Goal: Find specific page/section: Find specific page/section

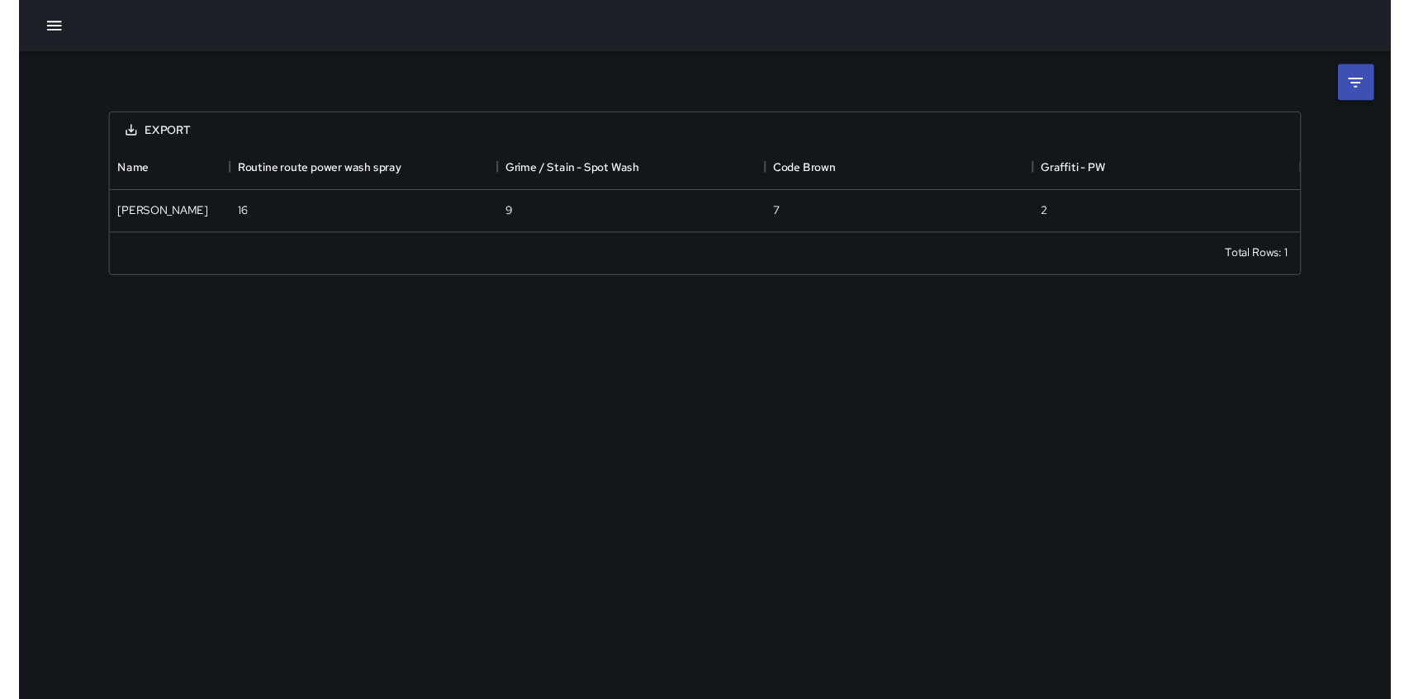
scroll to position [89, 1227]
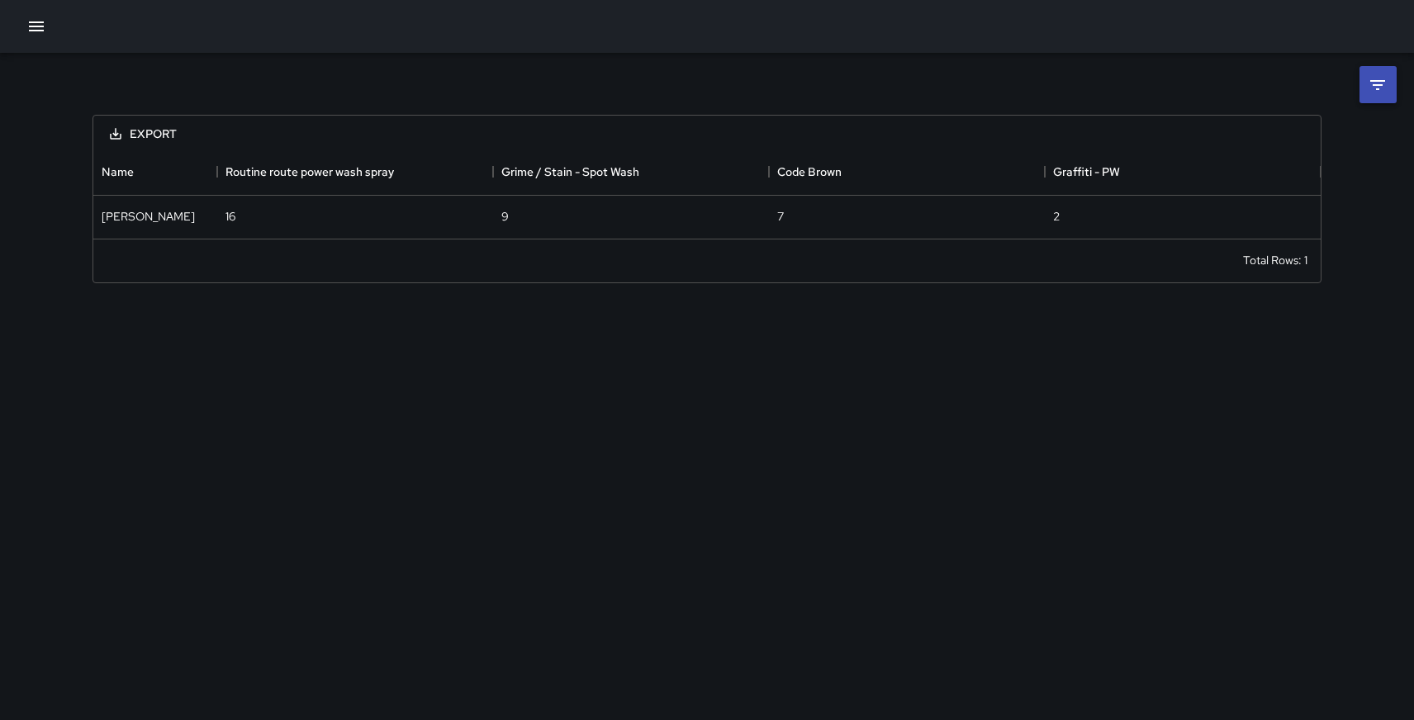
click at [31, 28] on icon "button" at bounding box center [36, 27] width 20 height 20
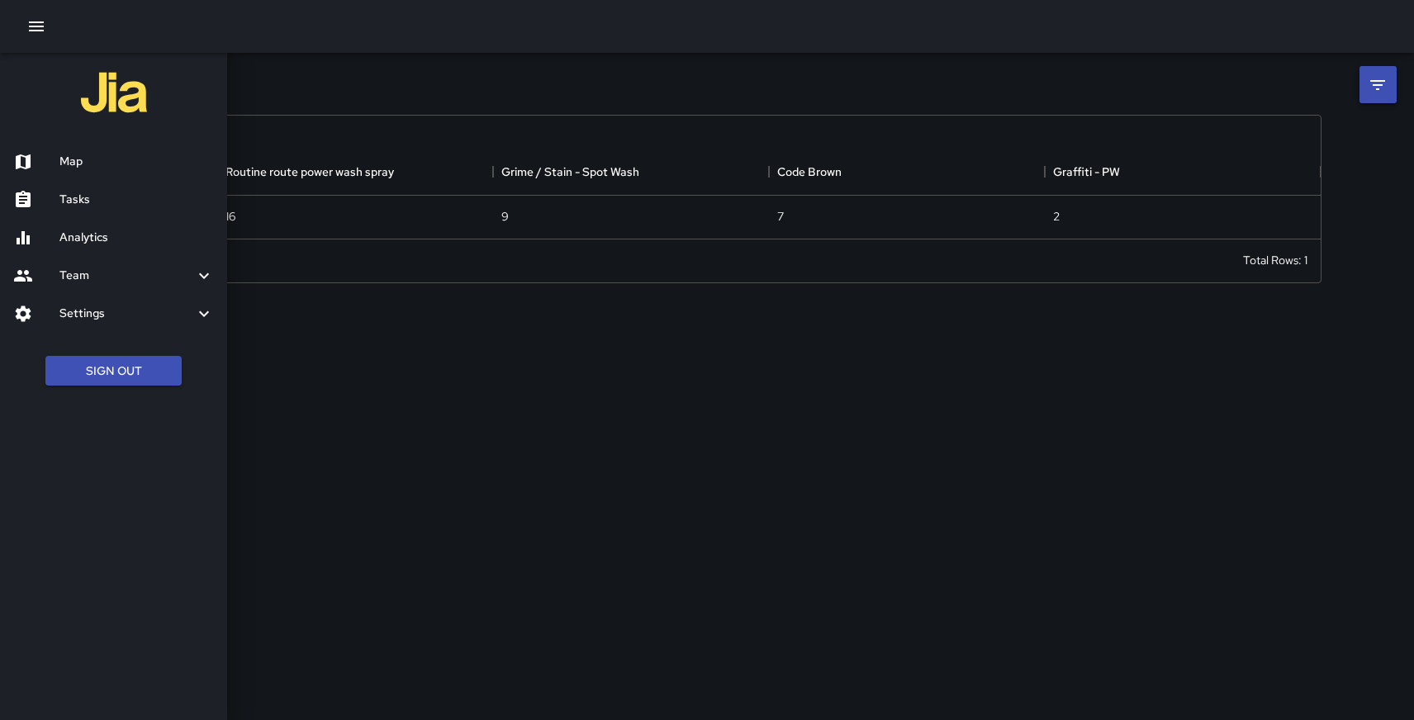
click at [73, 158] on h6 "Map" at bounding box center [136, 162] width 154 height 18
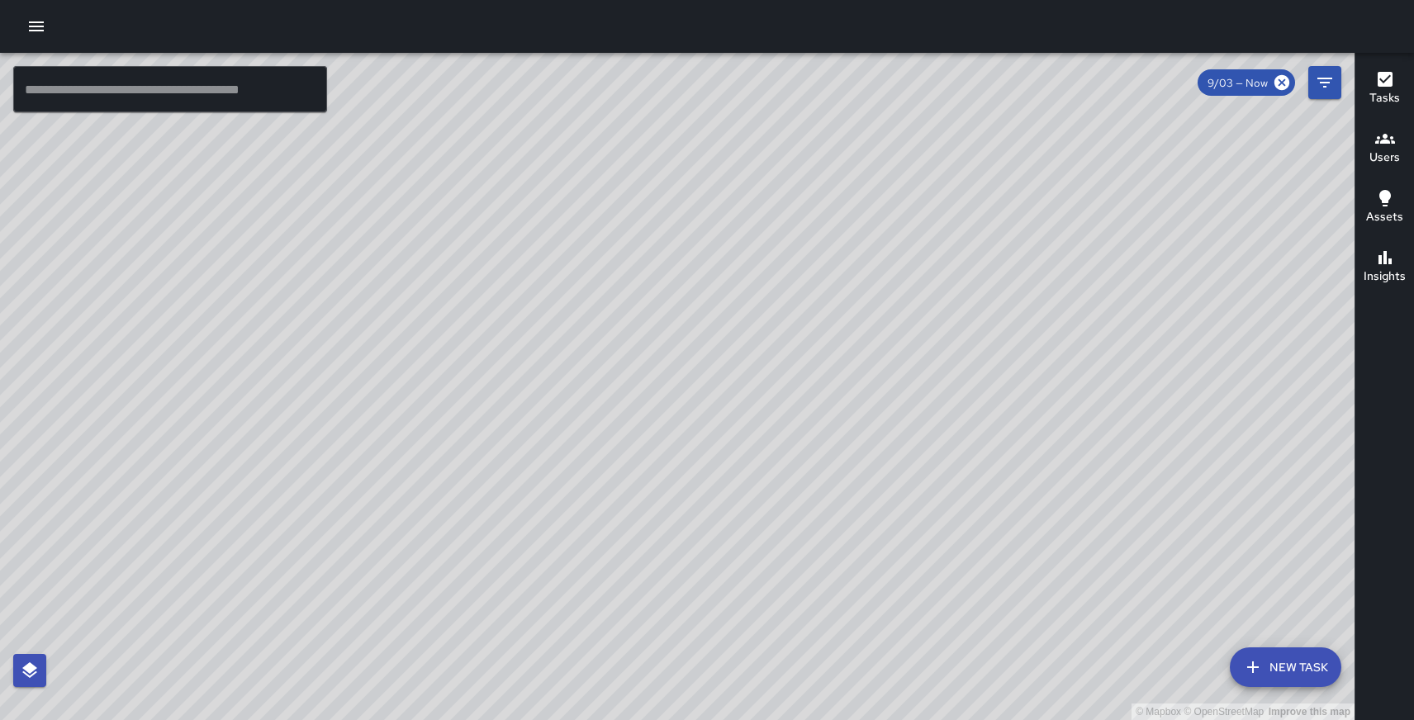
drag, startPoint x: 780, startPoint y: 587, endPoint x: 427, endPoint y: 338, distance: 432.6
click at [426, 338] on div "© Mapbox © OpenStreetMap Improve this map" at bounding box center [677, 386] width 1354 height 667
drag, startPoint x: 431, startPoint y: 405, endPoint x: 440, endPoint y: 491, distance: 87.2
click at [440, 491] on div "© Mapbox © OpenStreetMap Improve this map" at bounding box center [677, 386] width 1354 height 667
drag, startPoint x: 1033, startPoint y: 294, endPoint x: 1041, endPoint y: 193, distance: 101.0
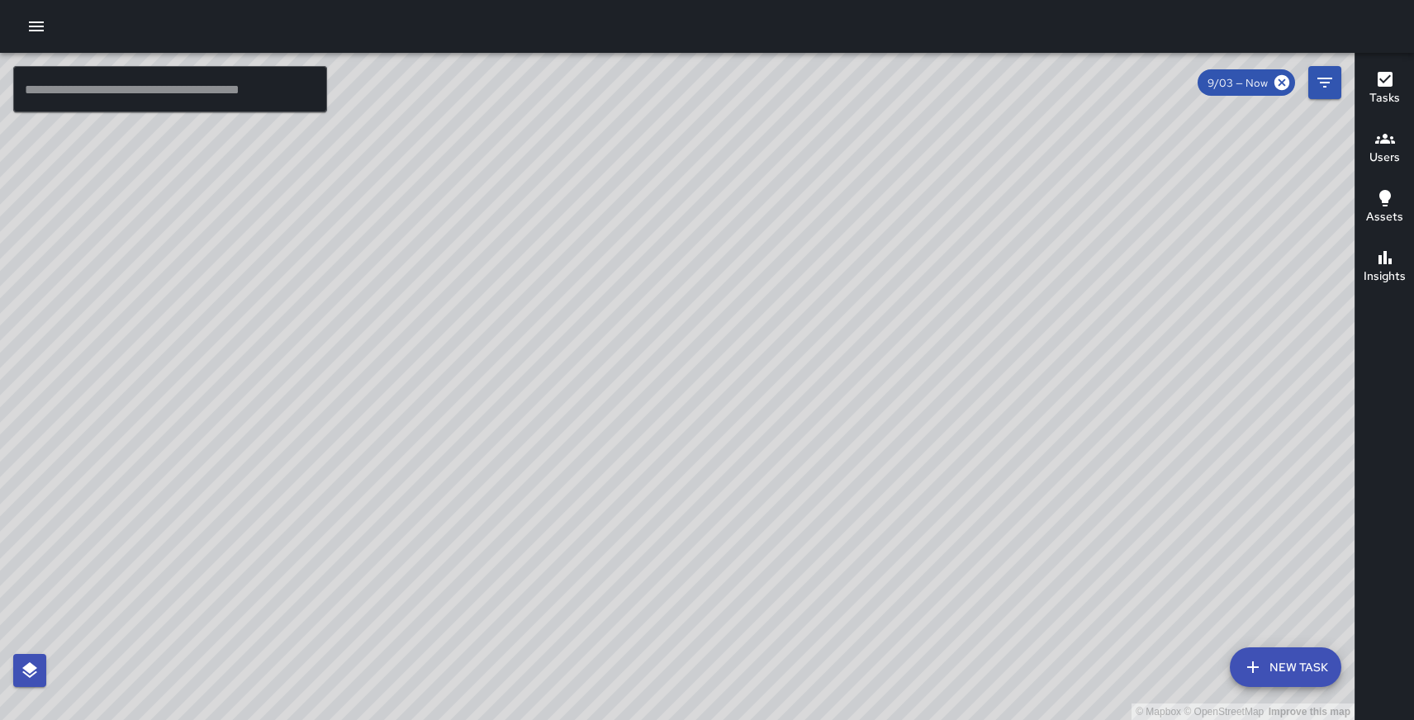
click at [1041, 193] on div "© Mapbox © OpenStreetMap Improve this map" at bounding box center [677, 386] width 1354 height 667
drag, startPoint x: 1041, startPoint y: 193, endPoint x: 1031, endPoint y: 83, distance: 111.1
click at [1031, 83] on div "© Mapbox © OpenStreetMap Improve this map" at bounding box center [677, 386] width 1354 height 667
click at [165, 81] on input "text" at bounding box center [170, 89] width 314 height 46
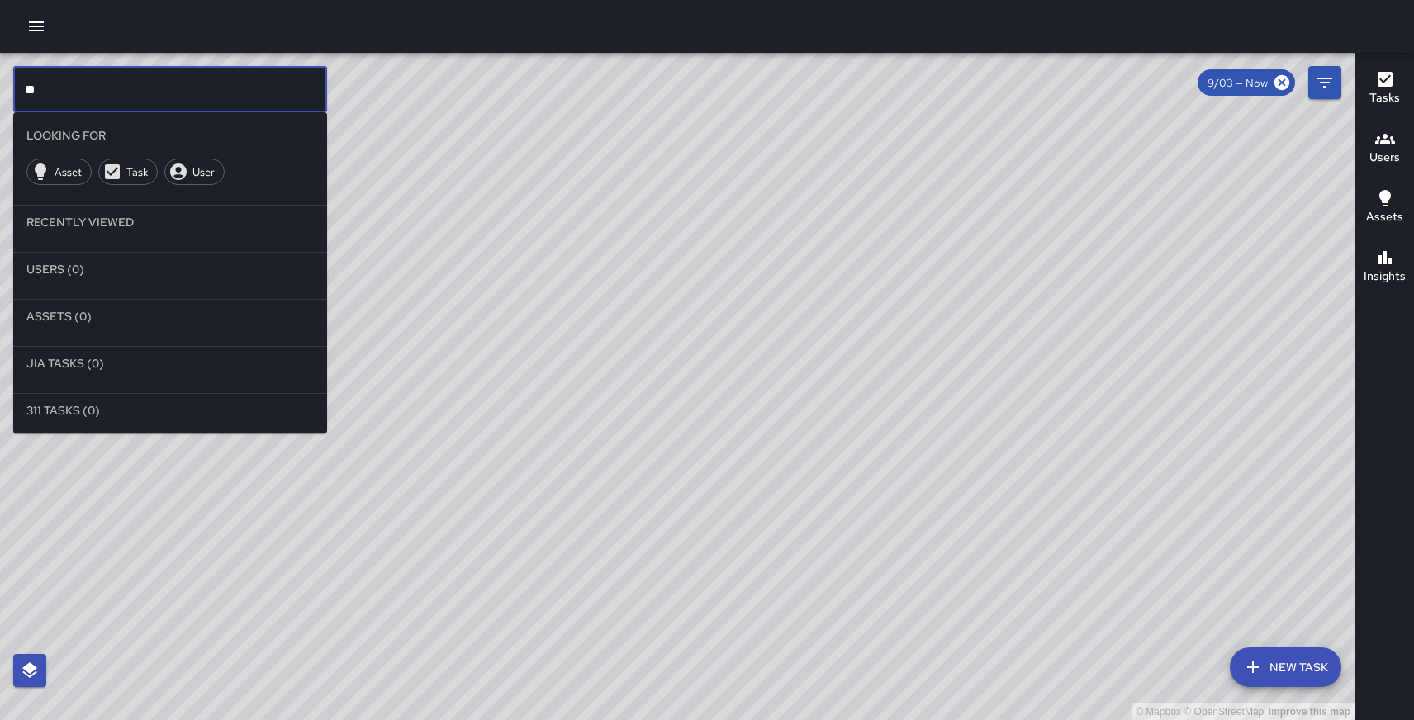
type input "*"
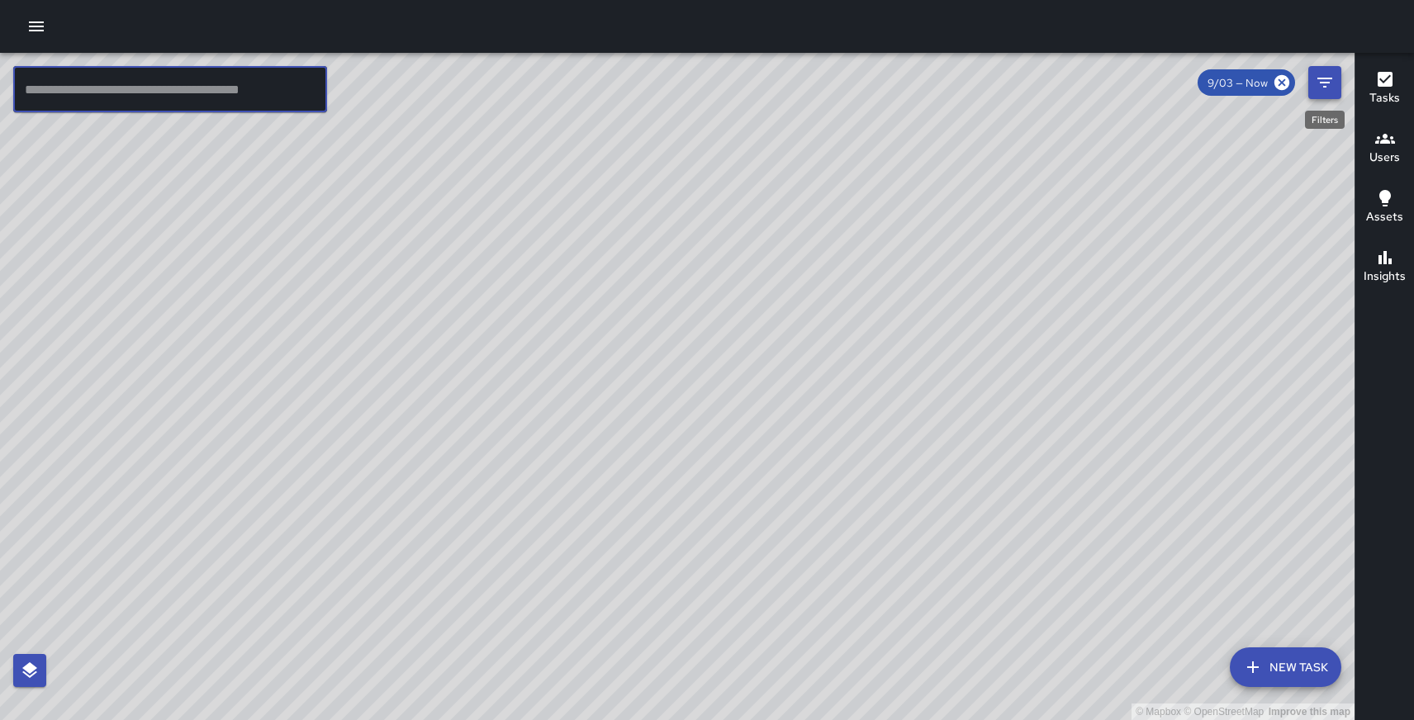
click at [1329, 76] on icon "Filters" at bounding box center [1325, 83] width 20 height 20
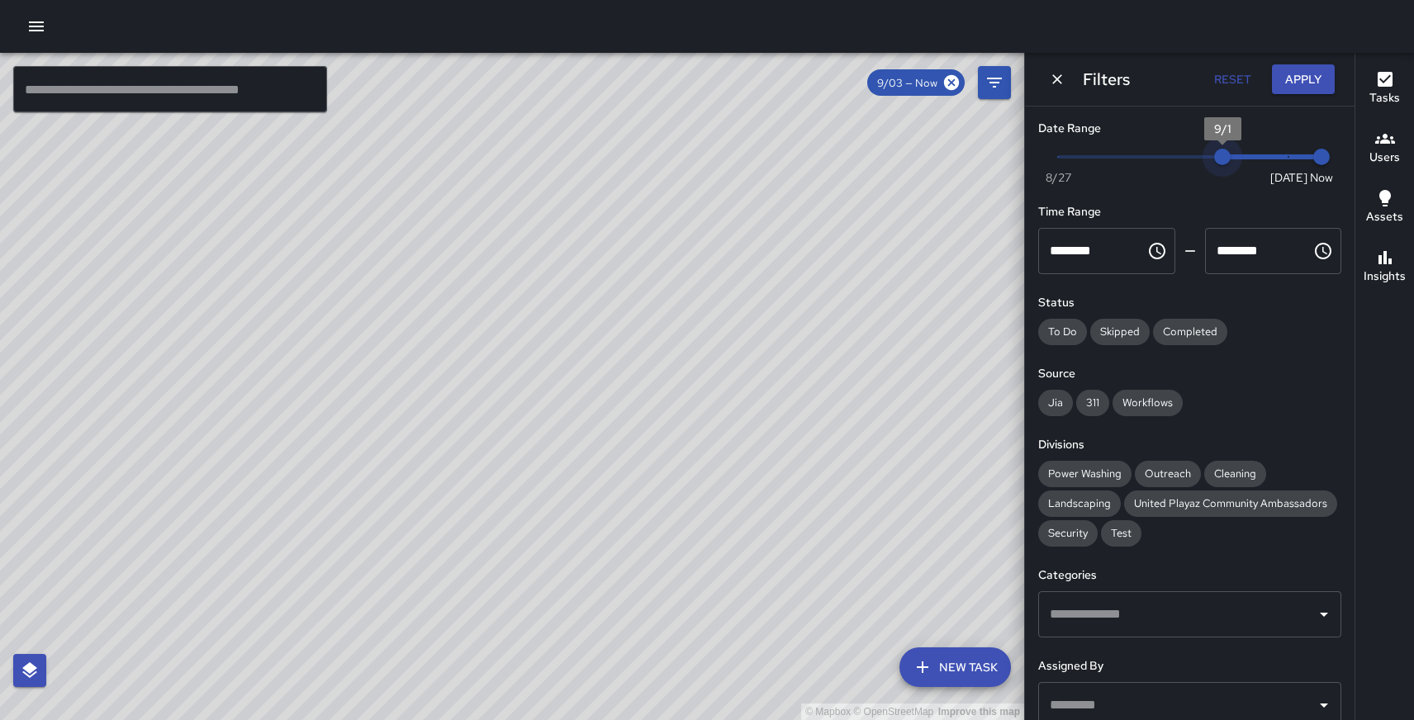
type input "*"
drag, startPoint x: 1283, startPoint y: 166, endPoint x: 1040, endPoint y: 156, distance: 243.8
click at [1040, 156] on div "Now [DATE] [DATE] 11:02 am" at bounding box center [1189, 167] width 303 height 45
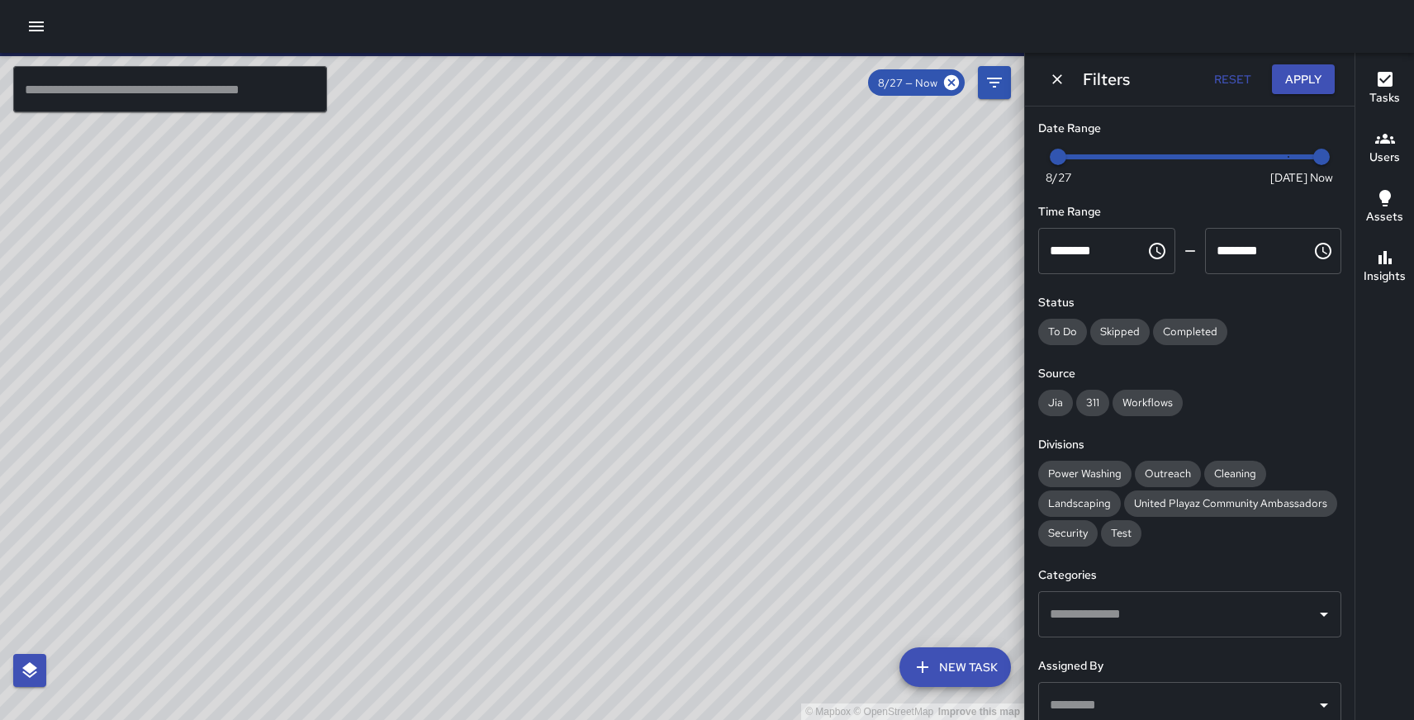
drag, startPoint x: 177, startPoint y: 92, endPoint x: 175, endPoint y: 83, distance: 9.2
click at [177, 92] on input "text" at bounding box center [170, 89] width 314 height 46
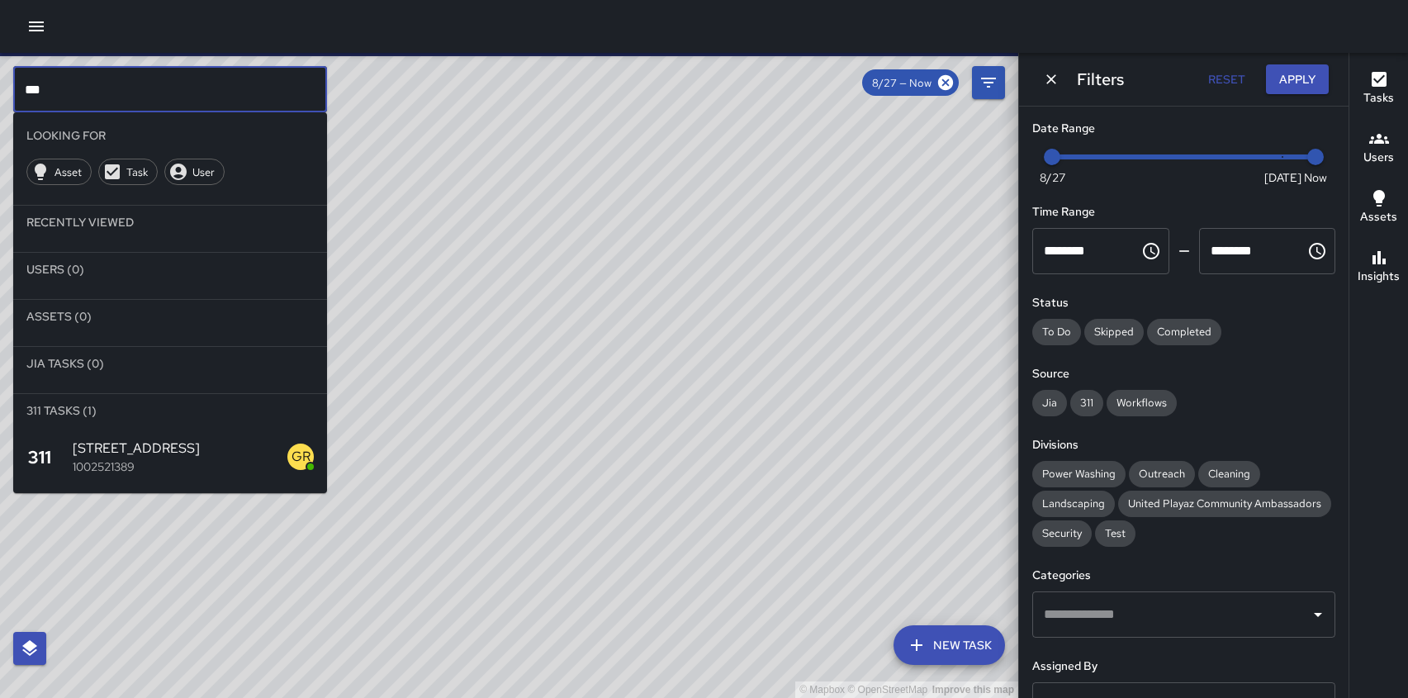
type input "***"
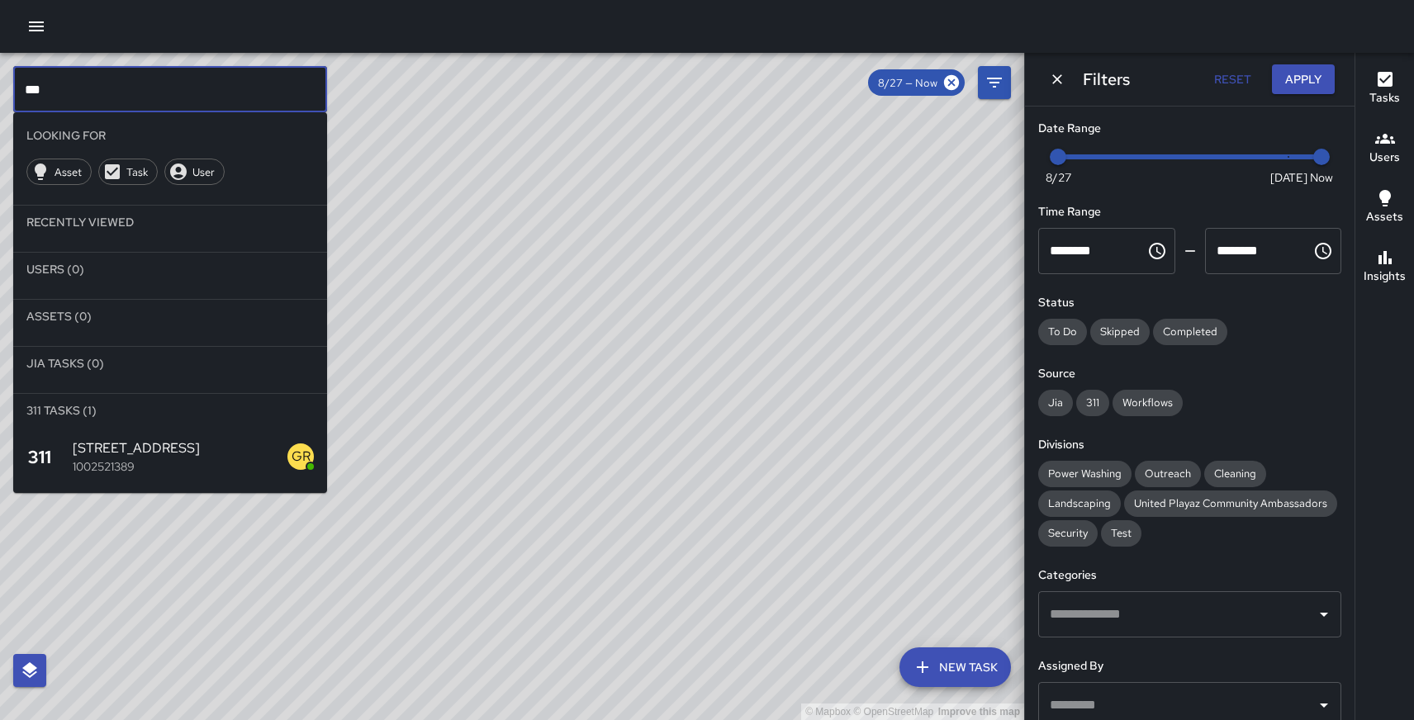
click at [33, 22] on icon "button" at bounding box center [36, 26] width 15 height 10
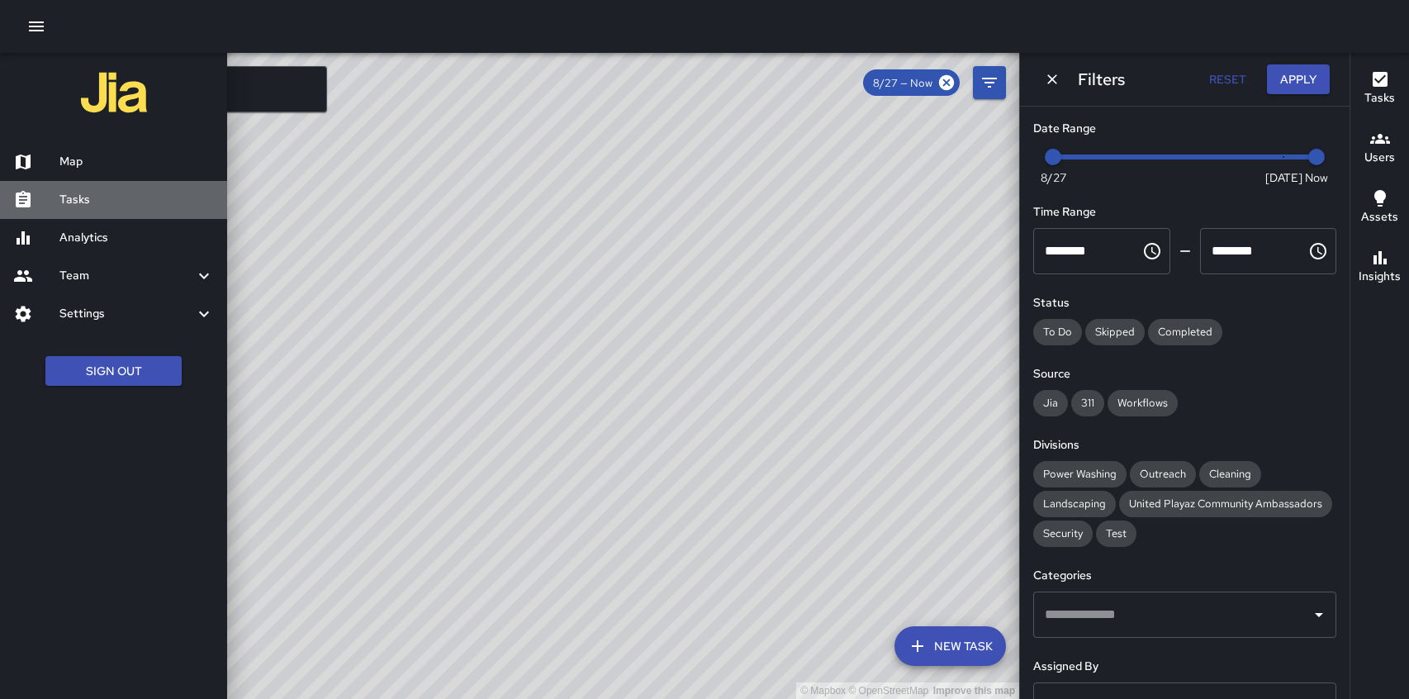
click at [74, 203] on h6 "Tasks" at bounding box center [136, 200] width 154 height 18
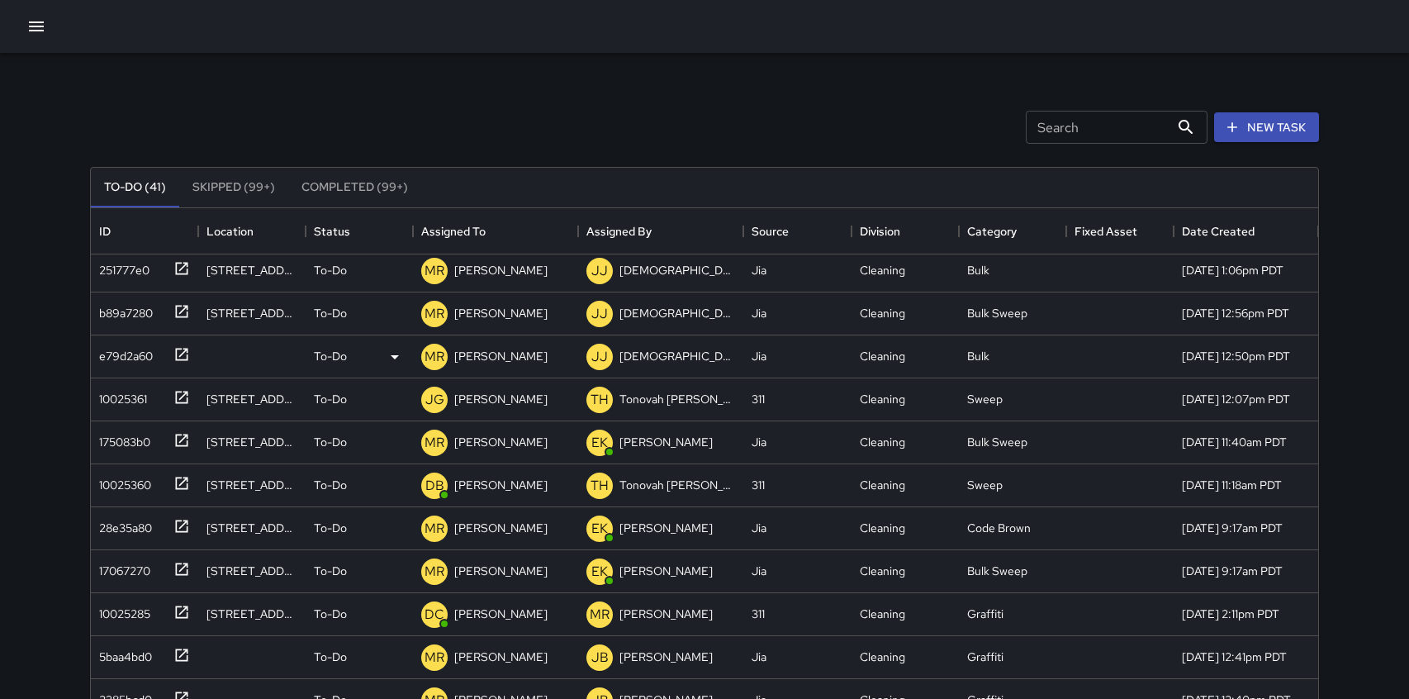
scroll to position [945, 0]
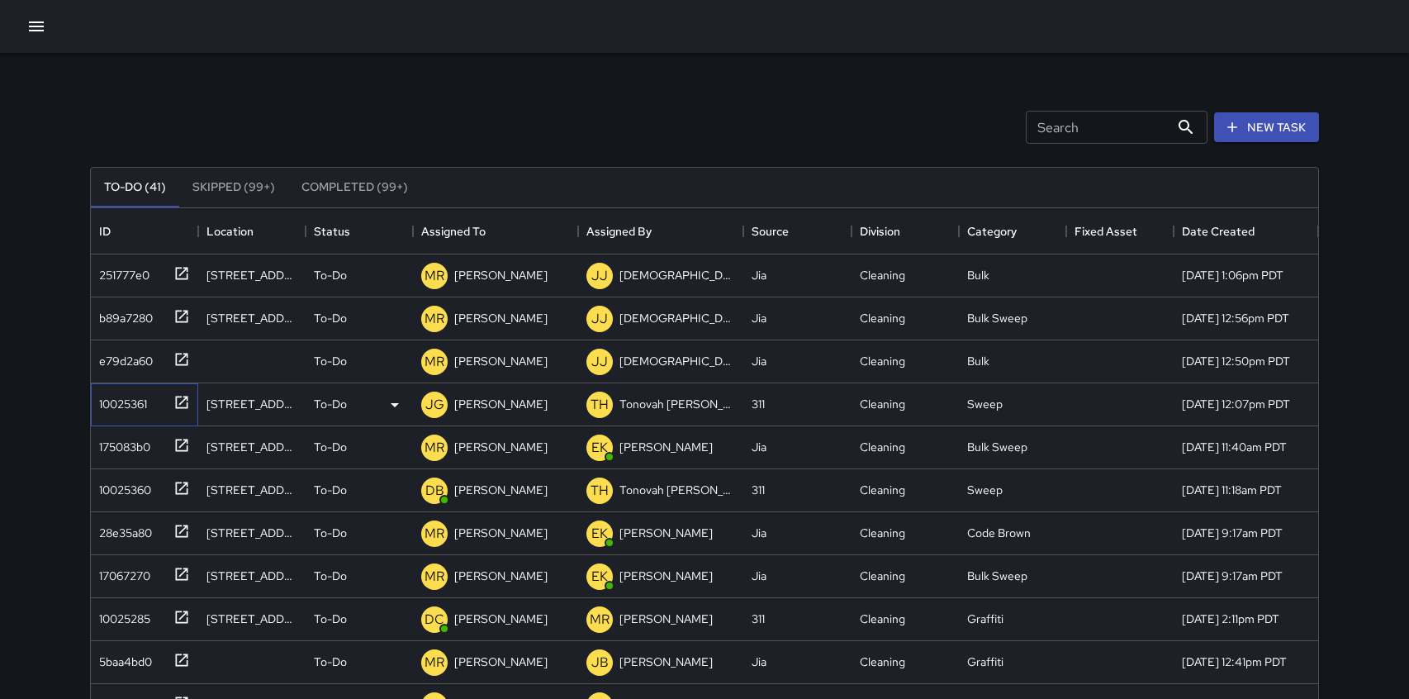
click at [182, 401] on icon at bounding box center [182, 402] width 12 height 12
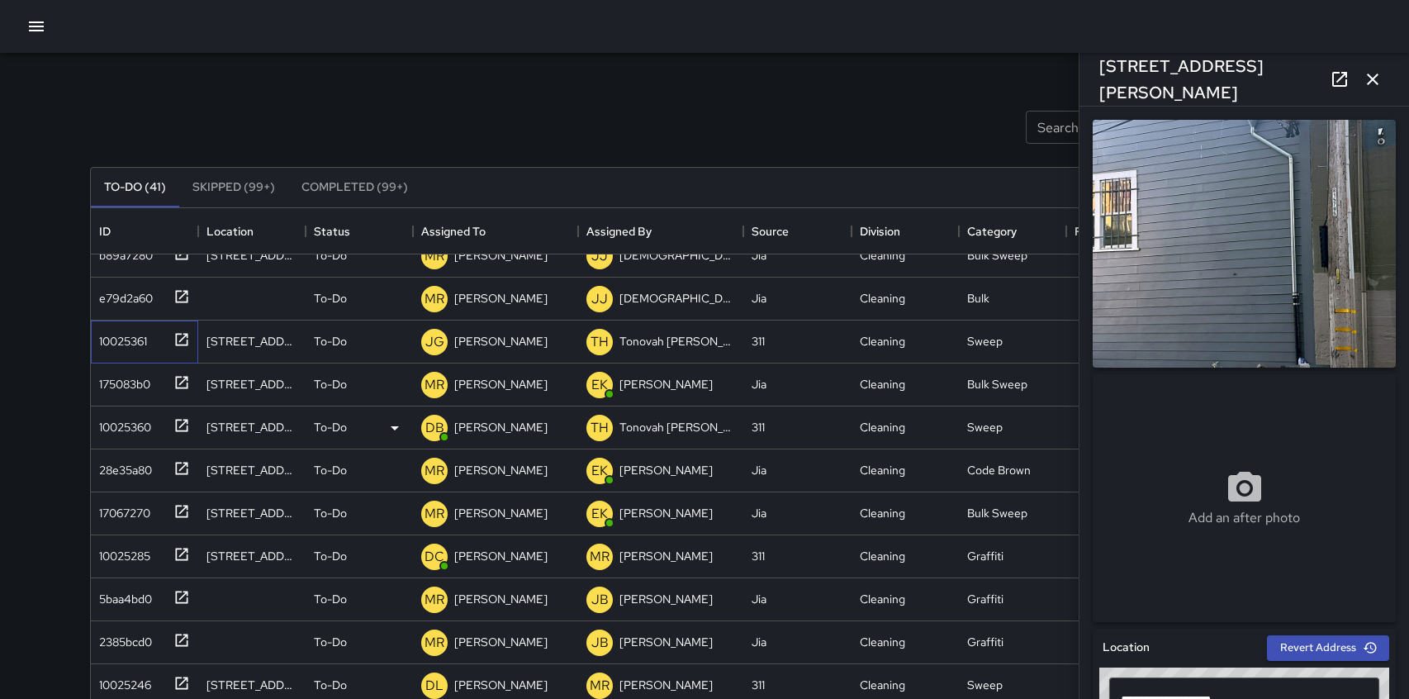
scroll to position [1022, 0]
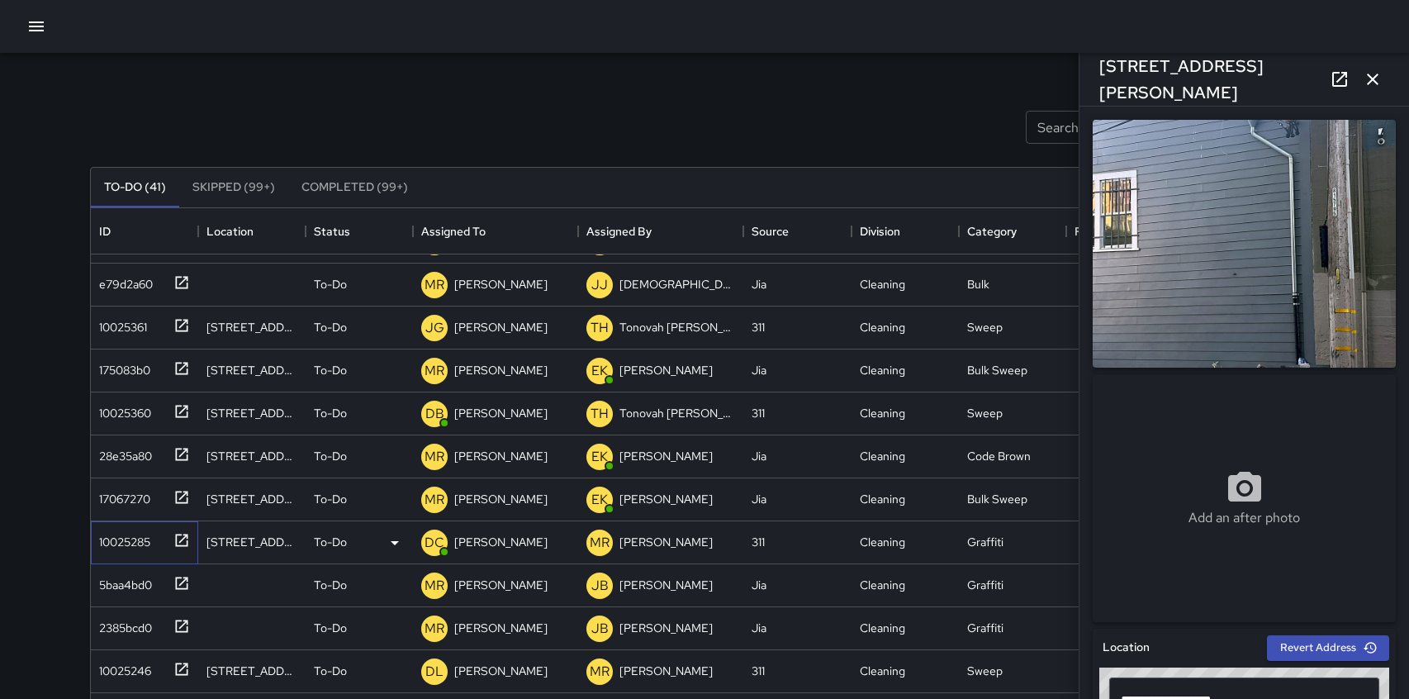
click at [182, 537] on icon at bounding box center [181, 540] width 17 height 17
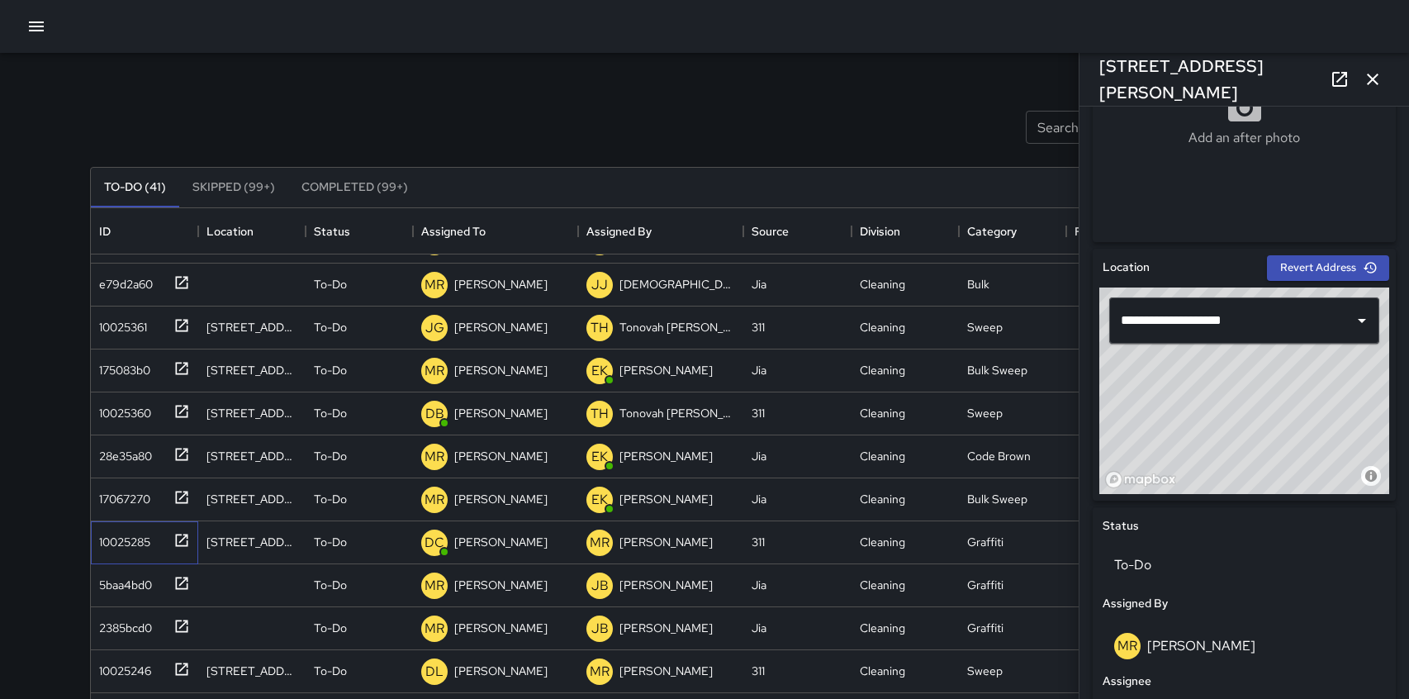
scroll to position [377, 0]
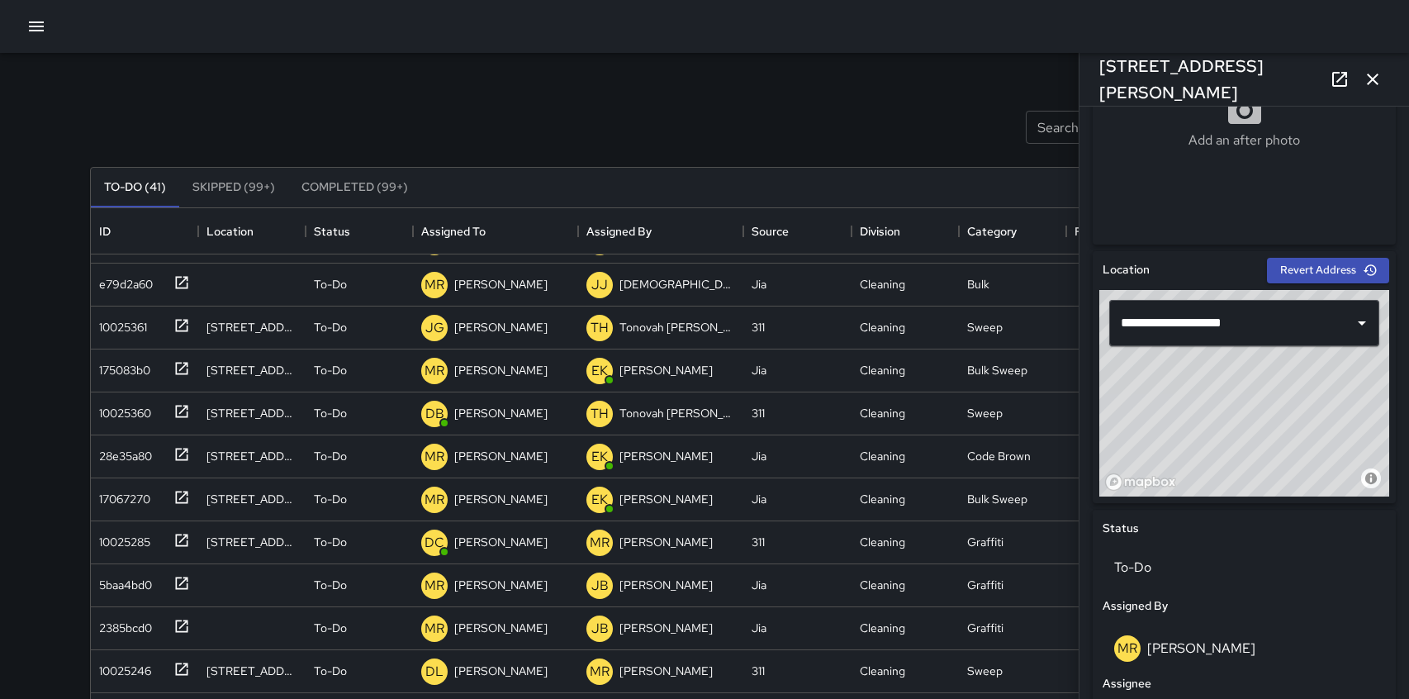
click at [1036, 124] on div "Search Search" at bounding box center [1117, 127] width 182 height 33
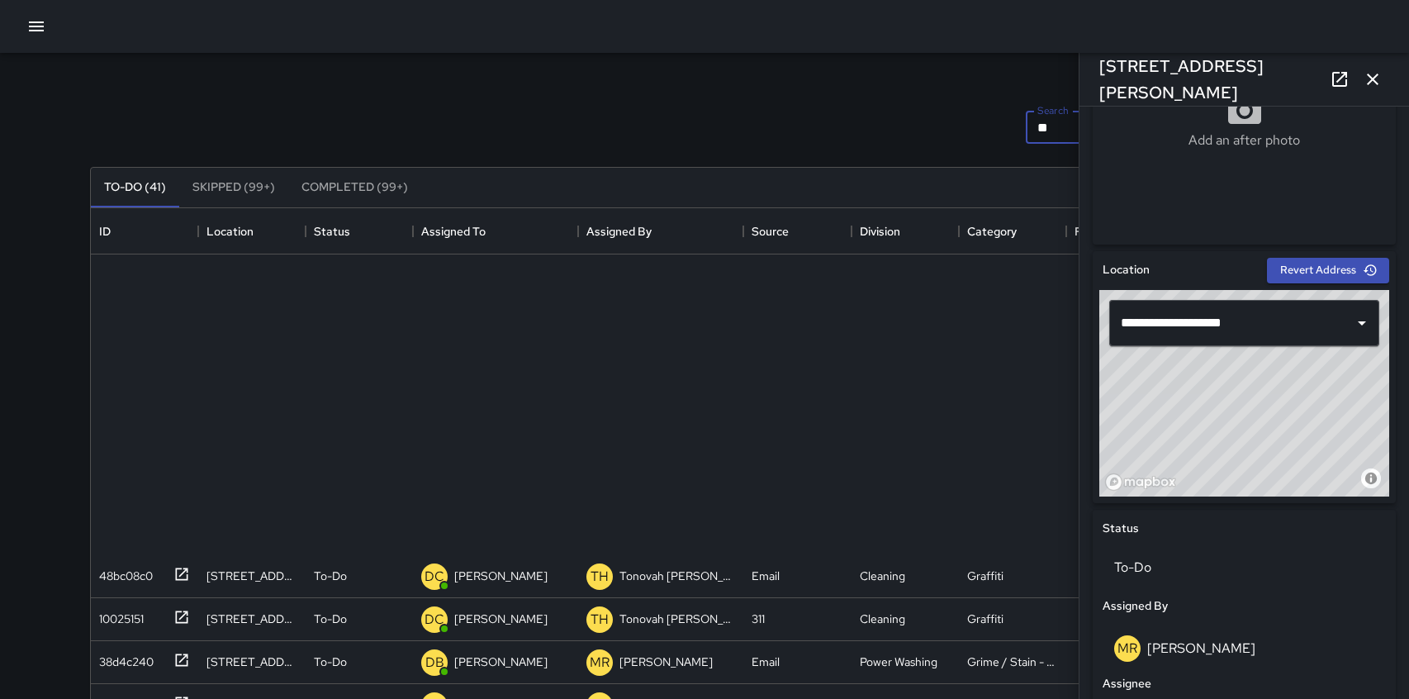
scroll to position [0, 0]
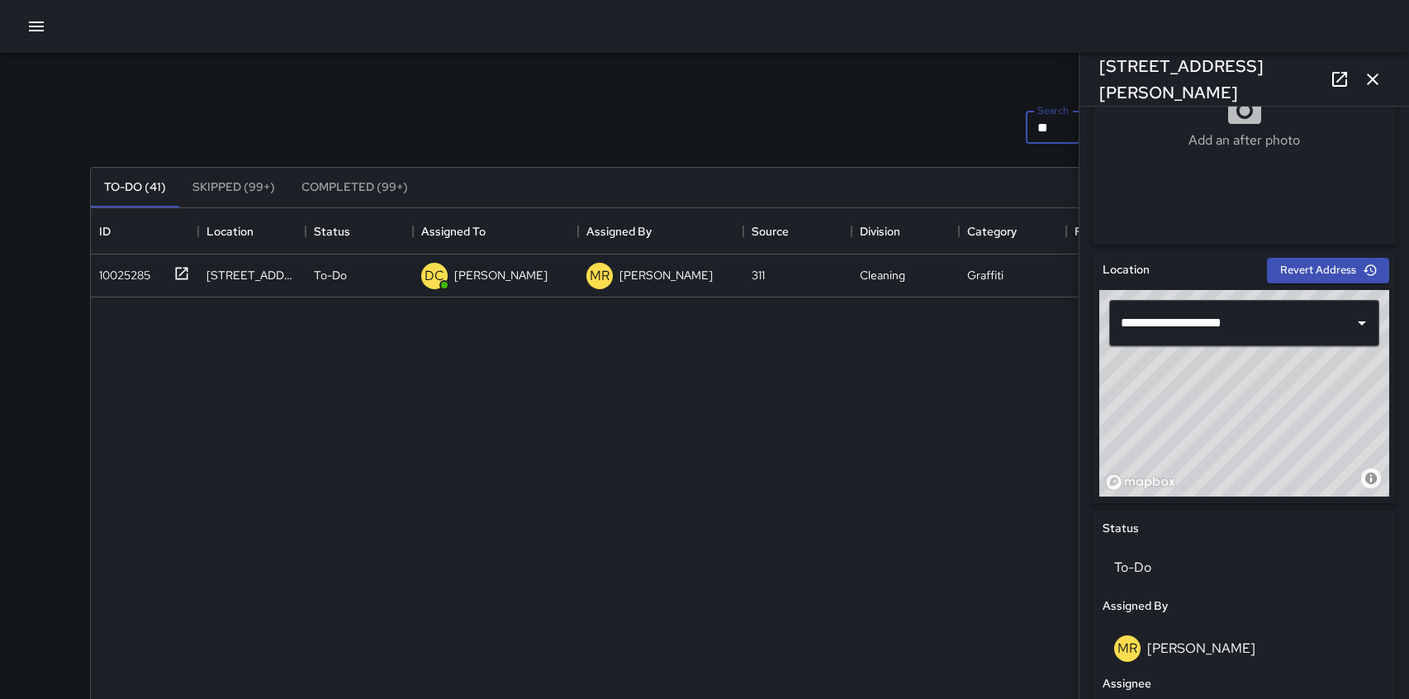
type input "*"
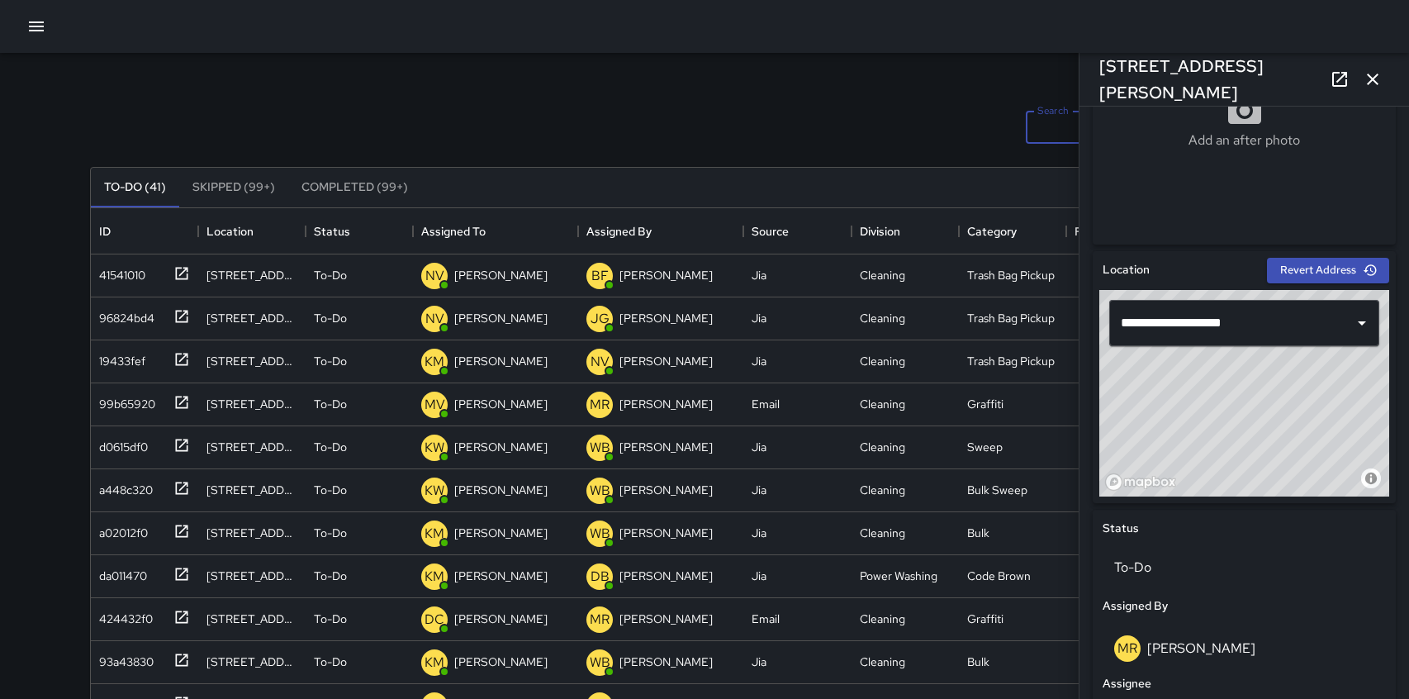
click at [730, 95] on div "Search Search New Task" at bounding box center [704, 127] width 1235 height 86
click at [1375, 78] on icon "button" at bounding box center [1373, 79] width 20 height 20
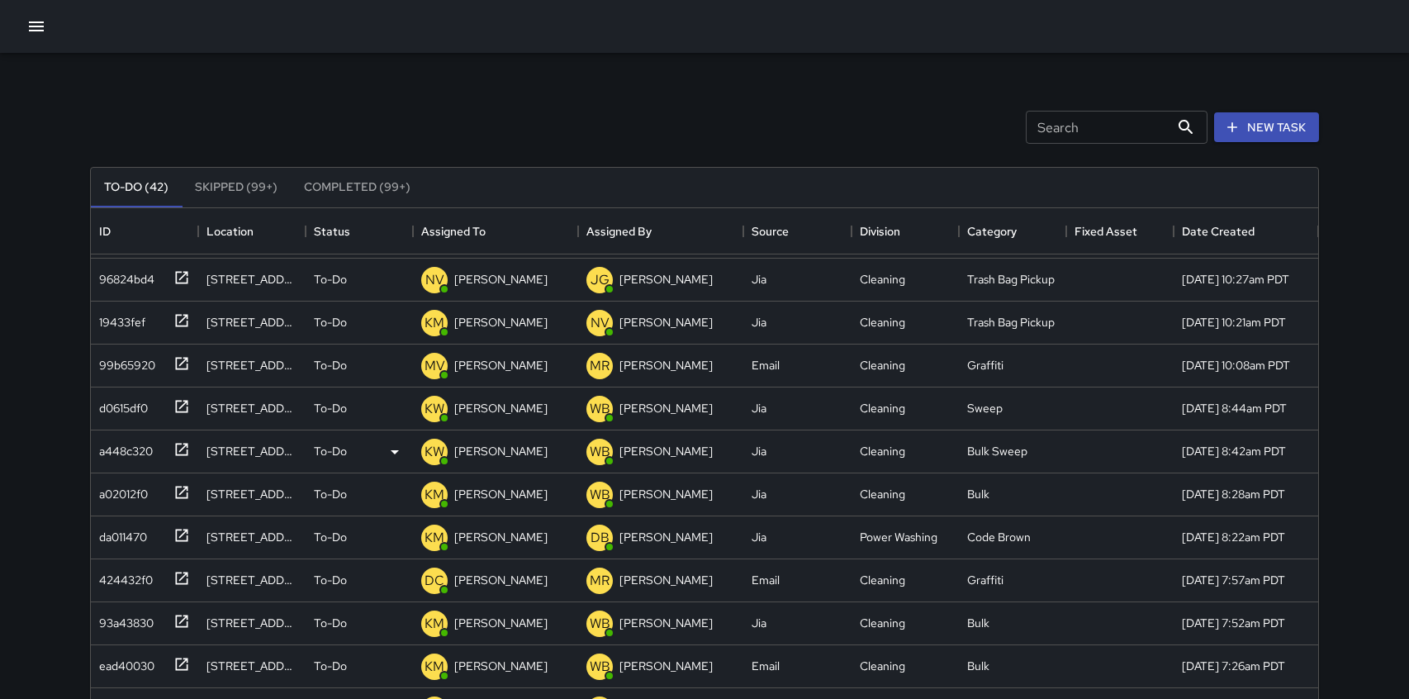
scroll to position [88, 0]
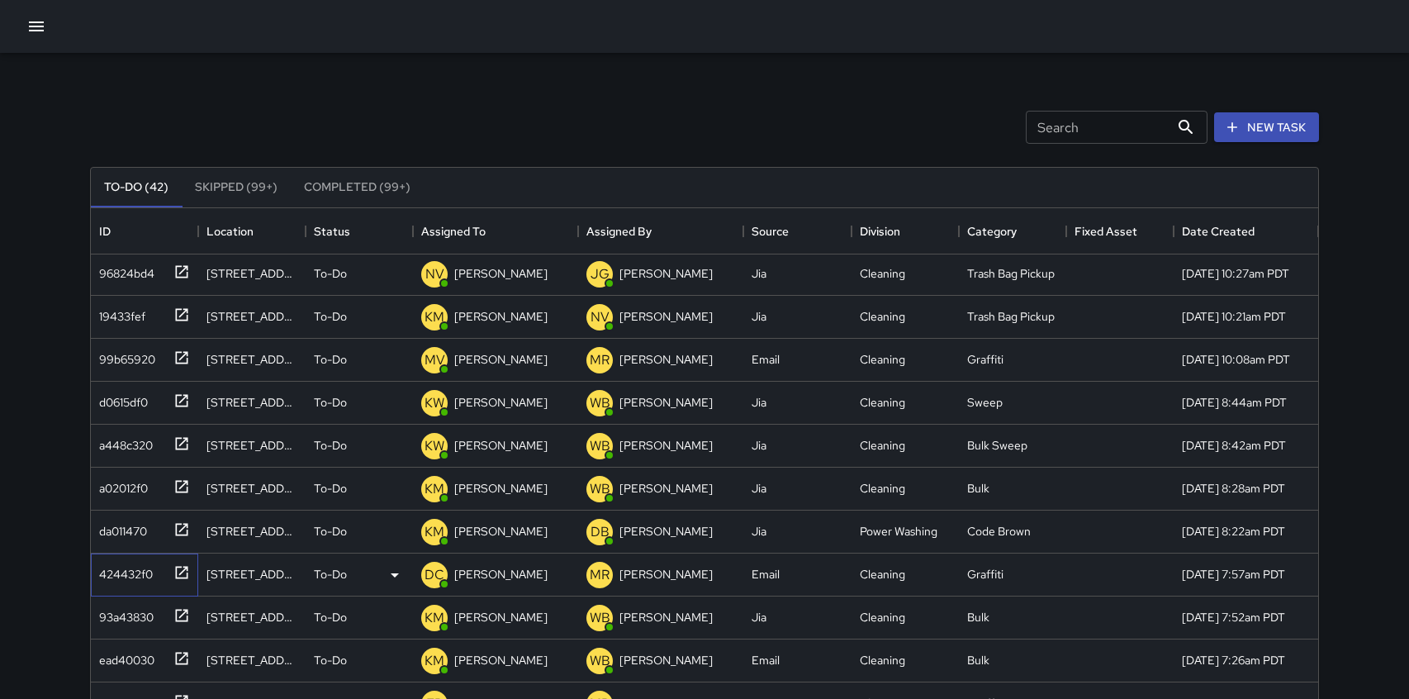
click at [183, 568] on icon at bounding box center [181, 572] width 17 height 17
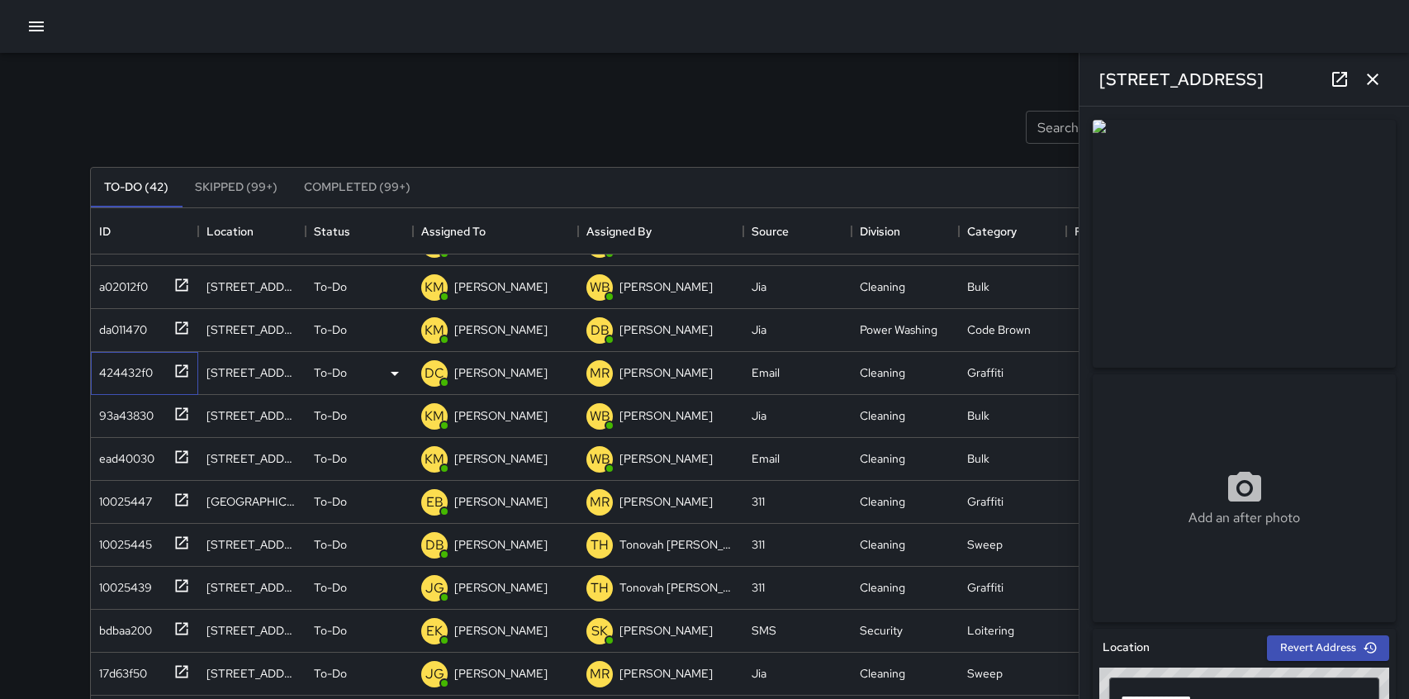
scroll to position [291, 0]
click at [183, 495] on icon at bounding box center [181, 498] width 17 height 17
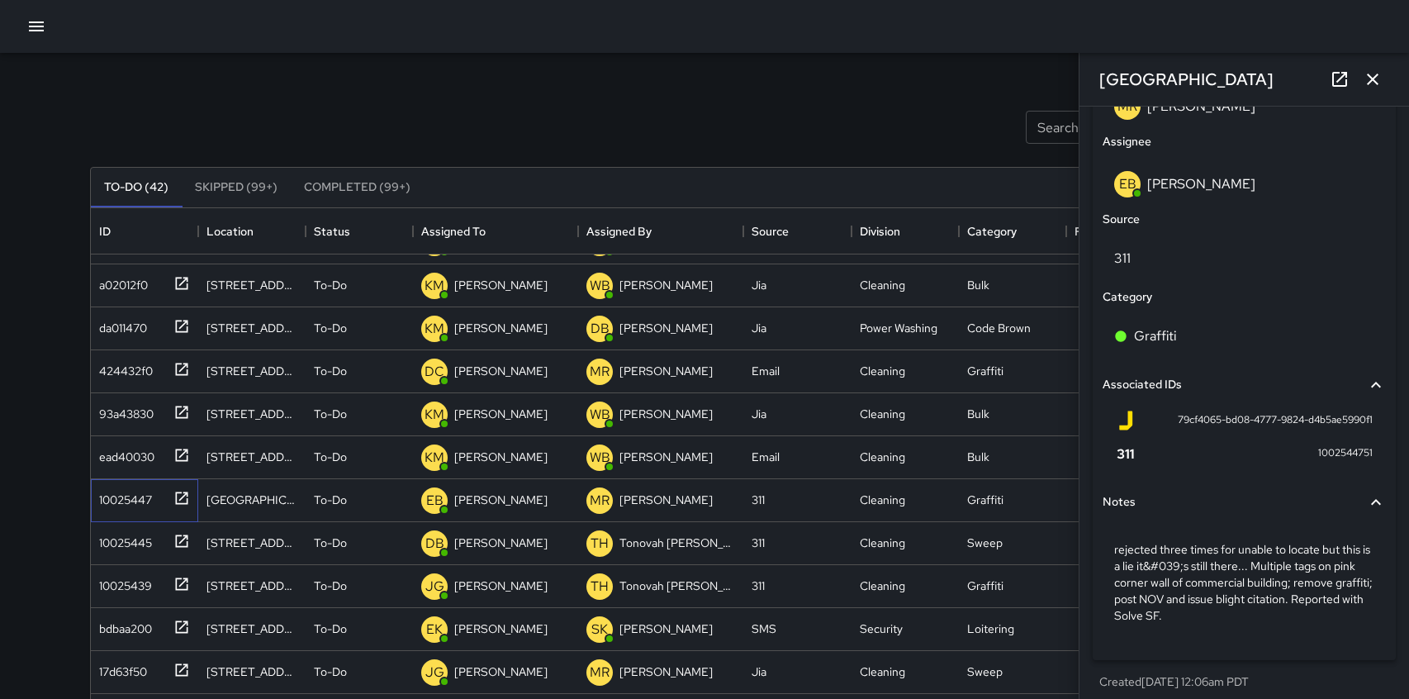
scroll to position [929, 0]
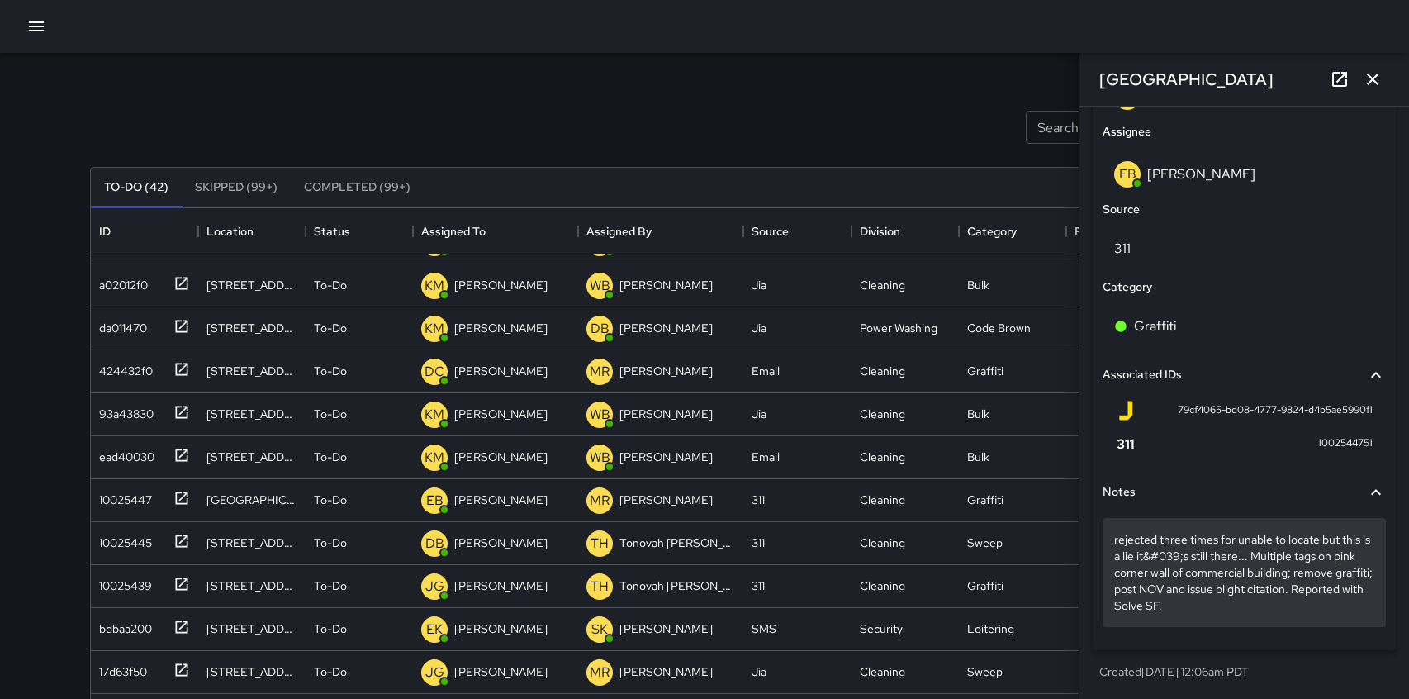
click at [1230, 542] on p "rejected three times for unable to locate but this is a lie it&#039;s still the…" at bounding box center [1244, 572] width 260 height 83
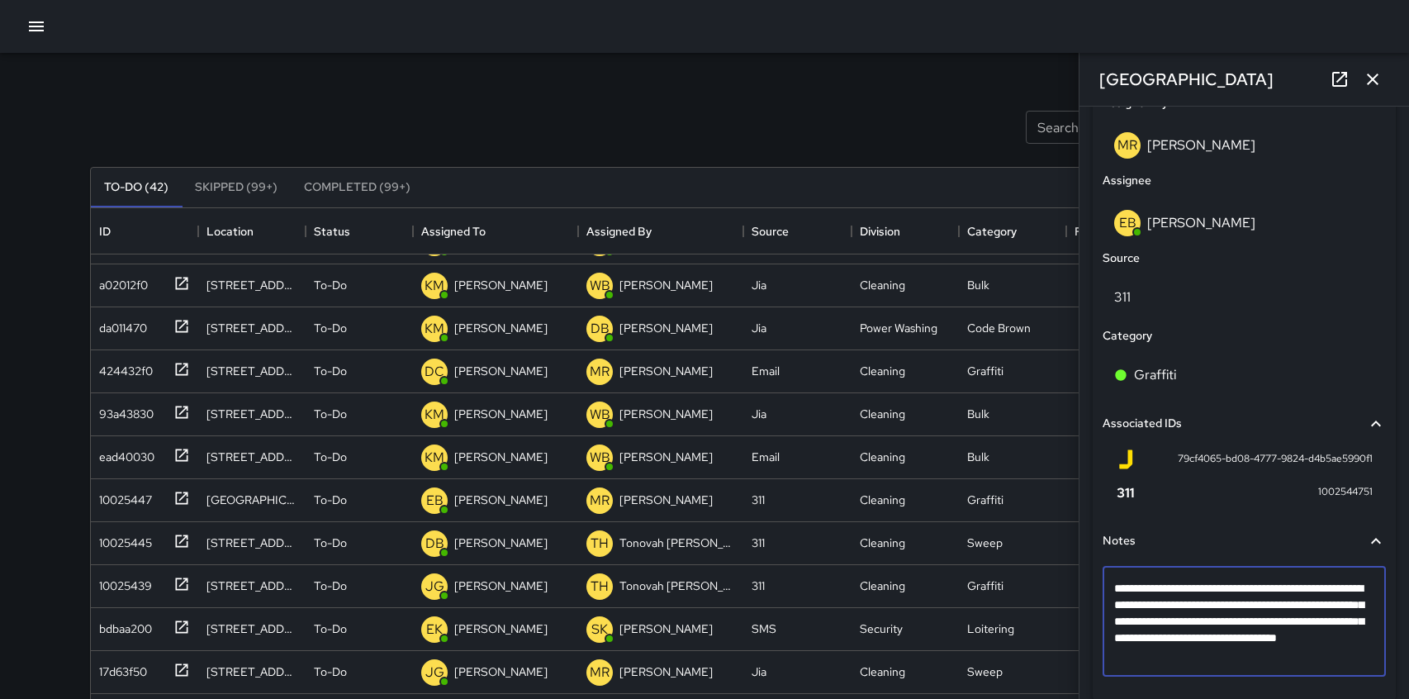
click at [1285, 455] on span "79cf4065-bd08-4777-9824-d4b5ae5990f1" at bounding box center [1275, 459] width 195 height 17
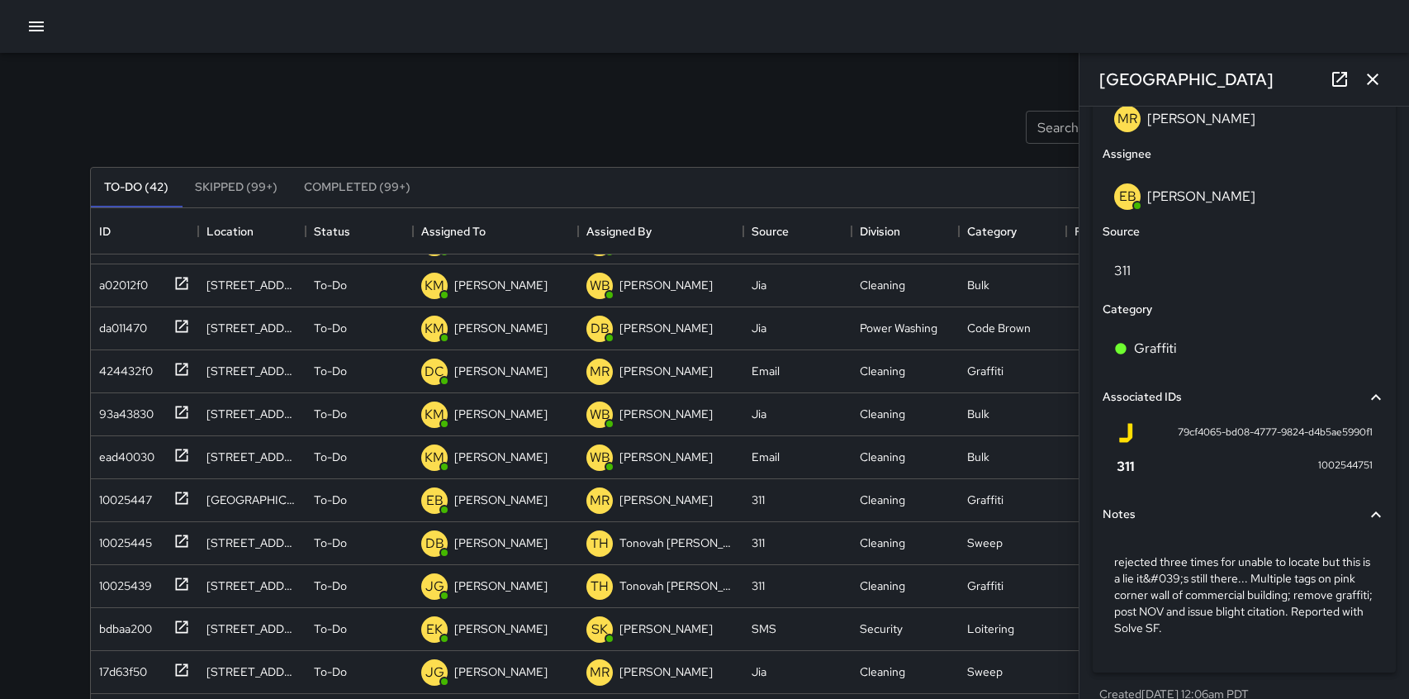
scroll to position [929, 0]
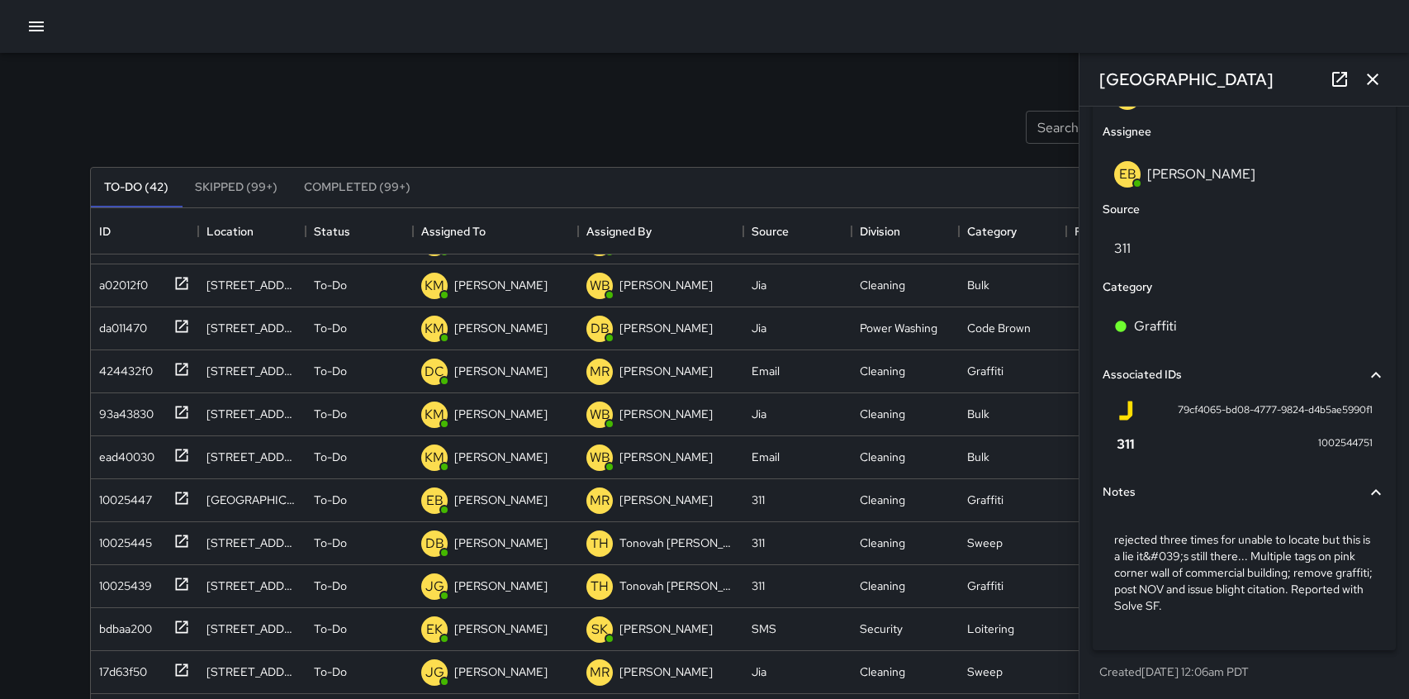
click at [863, 77] on div "Search Search New Task To-Do (42) Skipped (99+) Completed (99+) ID Location Sta…" at bounding box center [704, 514] width 1268 height 922
click at [1380, 76] on icon "button" at bounding box center [1373, 79] width 20 height 20
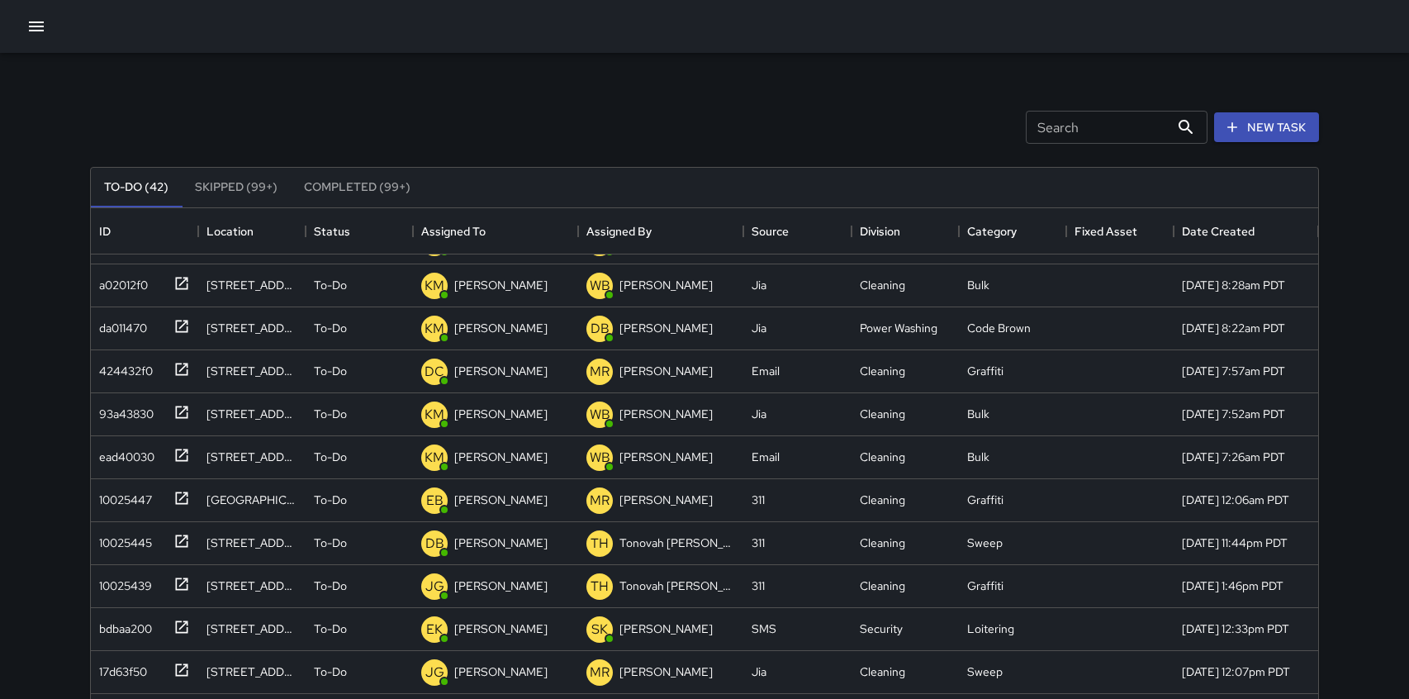
click at [799, 91] on div "Search Search New Task" at bounding box center [704, 127] width 1235 height 86
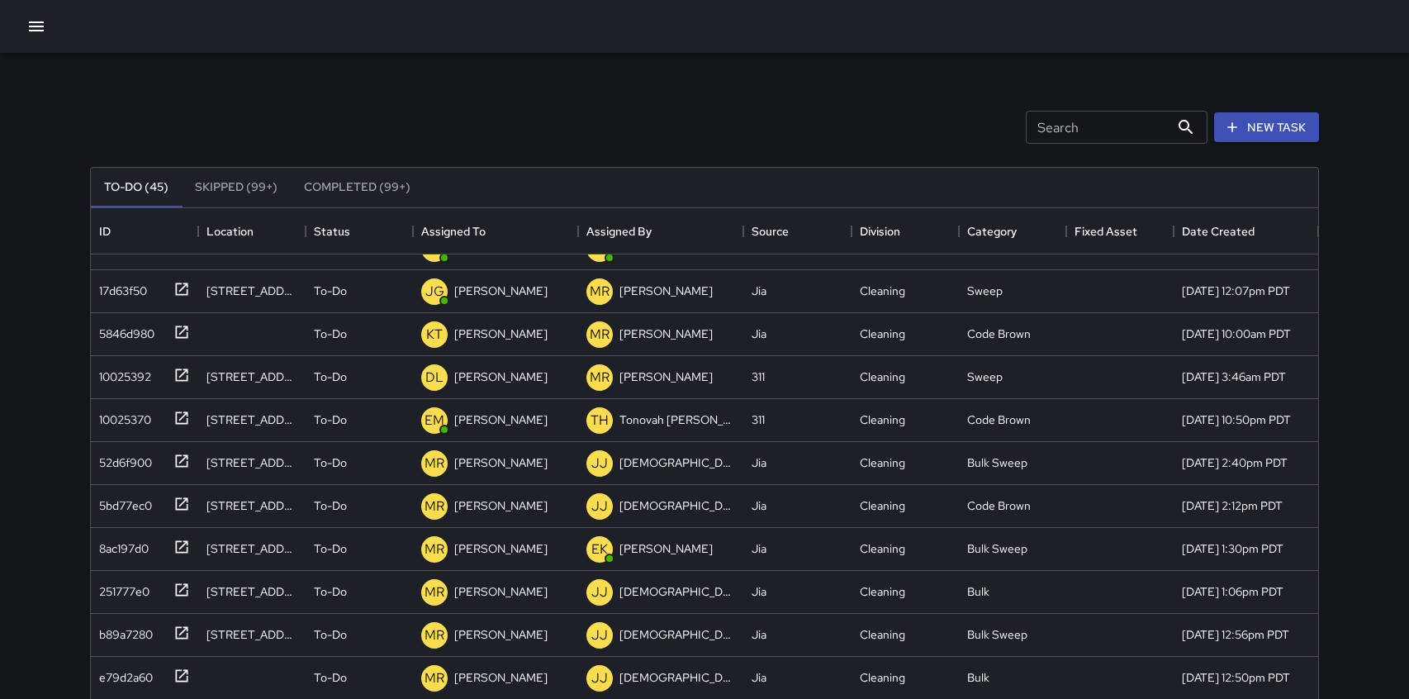
scroll to position [810, 0]
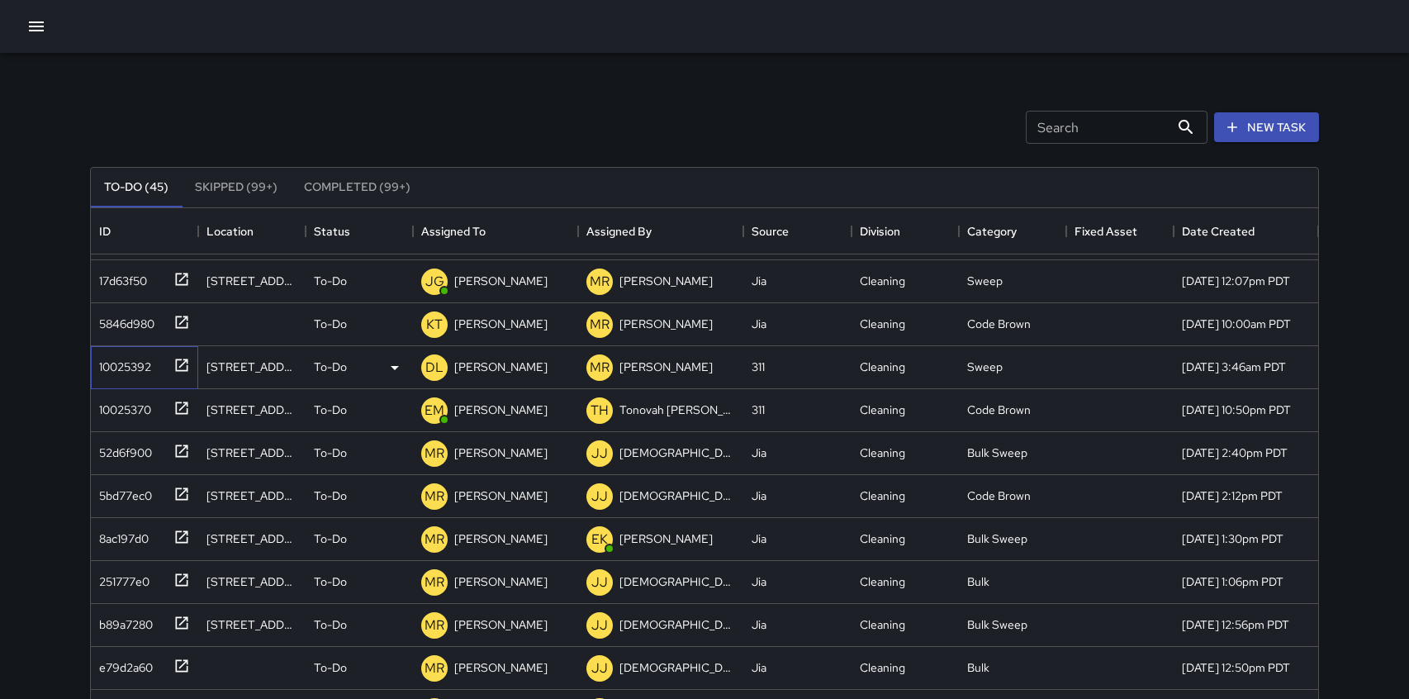
click at [184, 362] on icon at bounding box center [182, 364] width 12 height 12
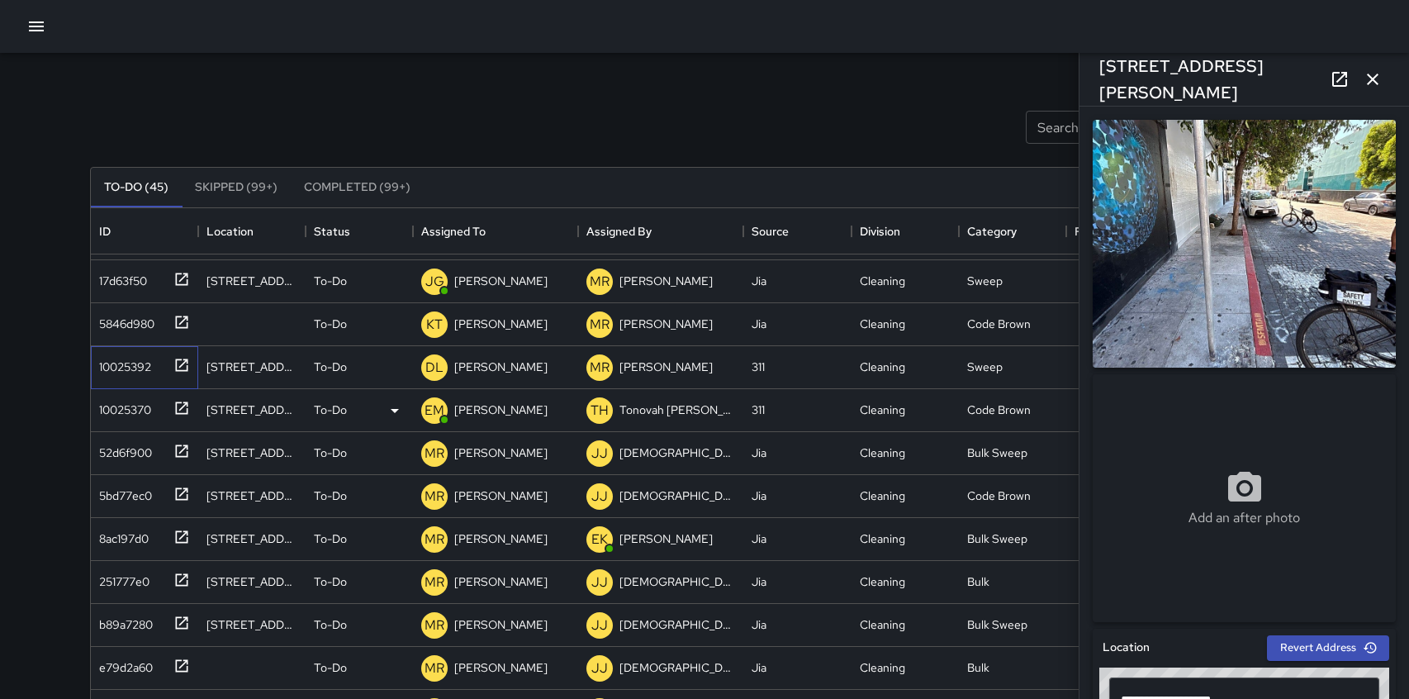
scroll to position [821, 0]
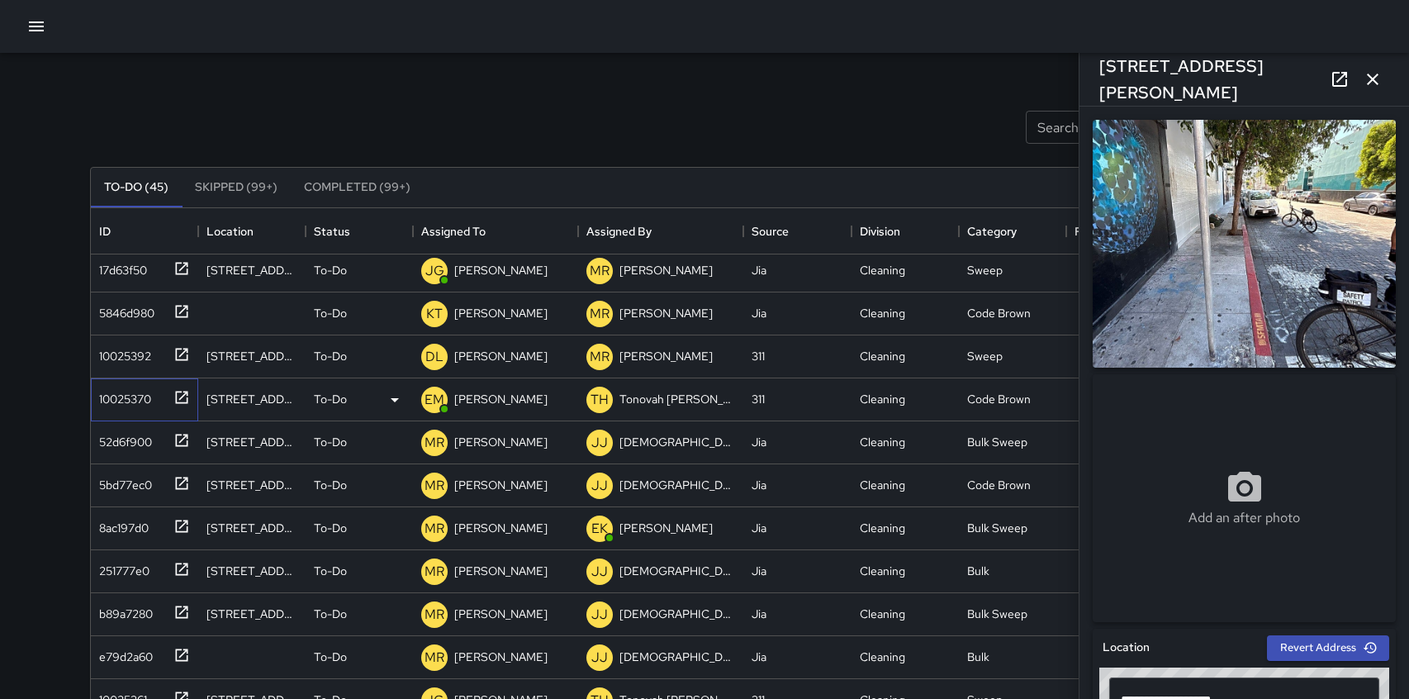
click at [187, 392] on icon at bounding box center [182, 397] width 12 height 12
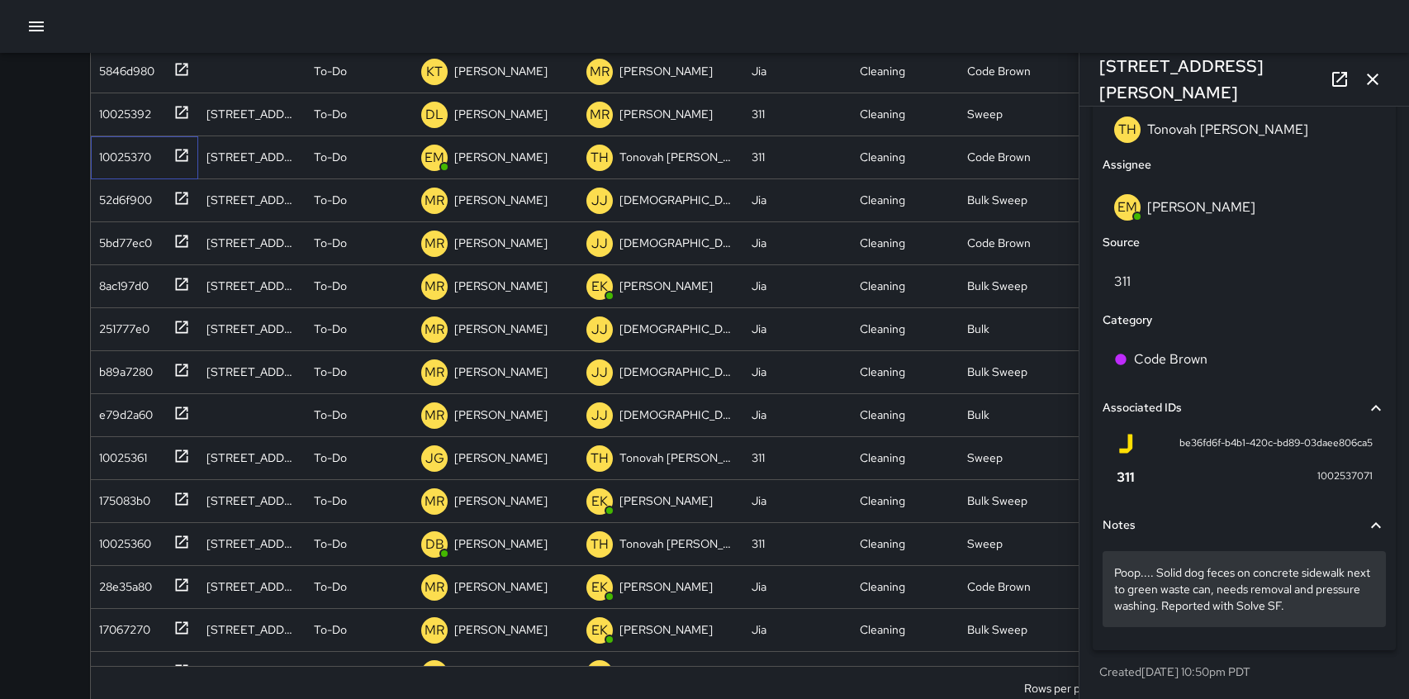
scroll to position [254, 0]
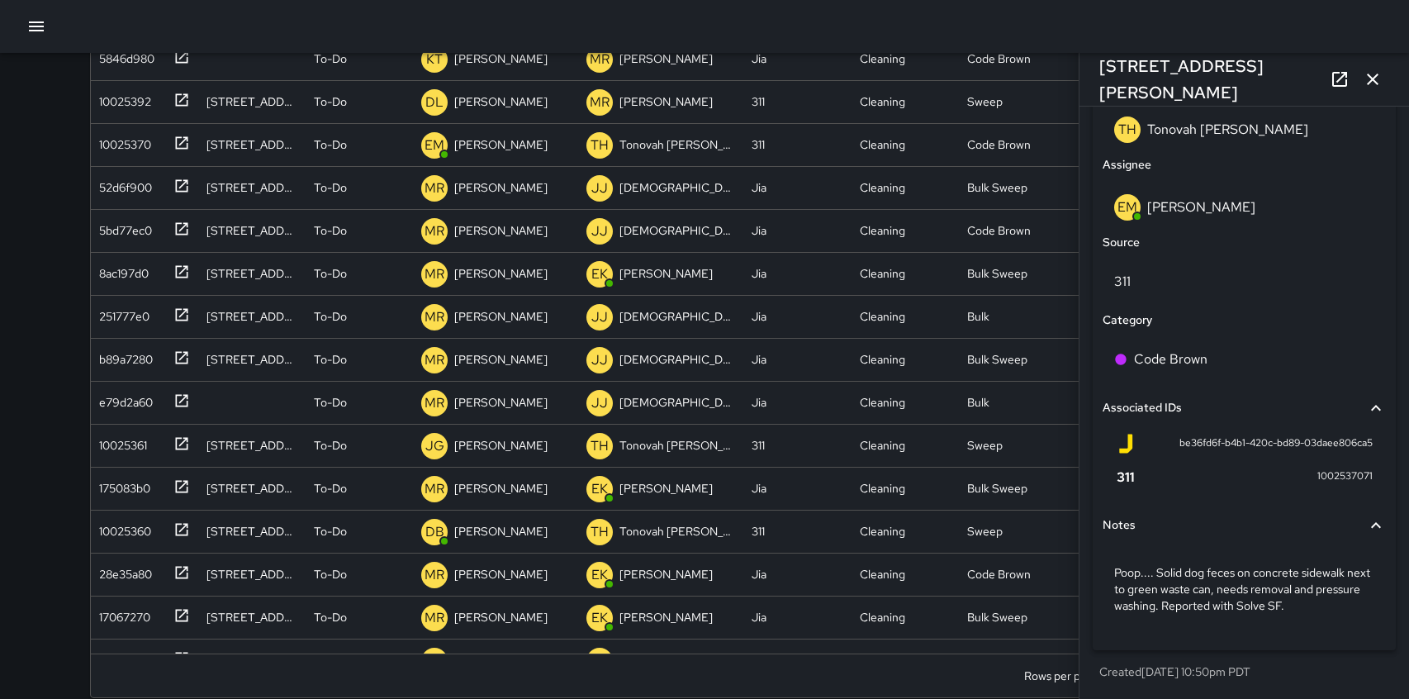
click at [1264, 448] on span "be36fd6f-b4b1-420c-bd89-03daee806ca5" at bounding box center [1275, 443] width 193 height 17
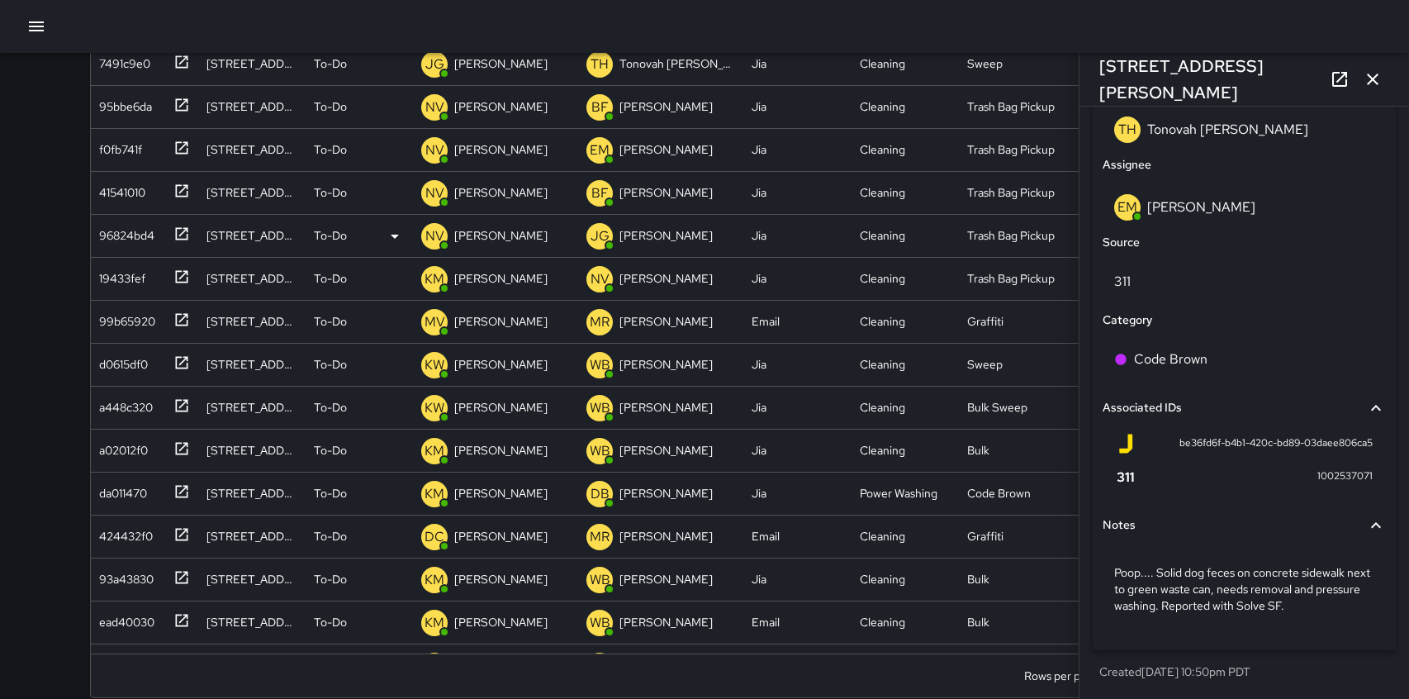
scroll to position [0, 0]
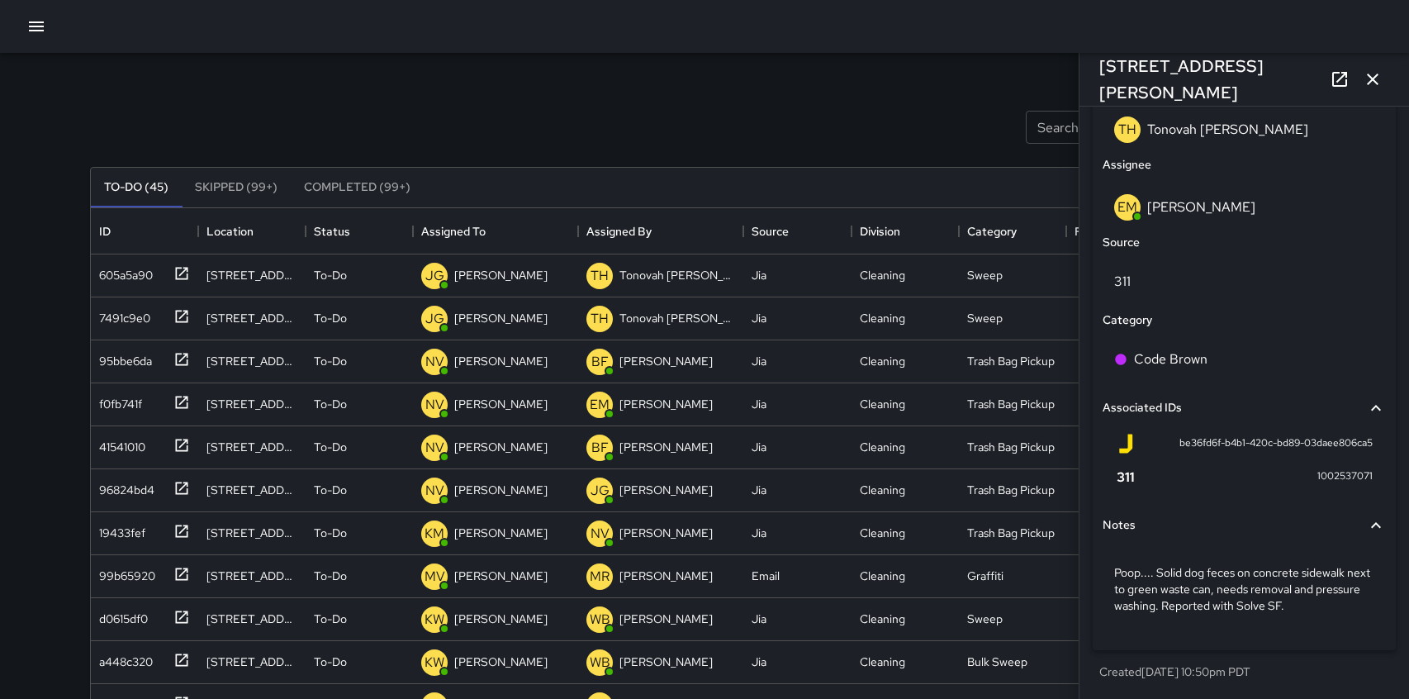
click at [248, 191] on button "Skipped (99+)" at bounding box center [236, 188] width 109 height 40
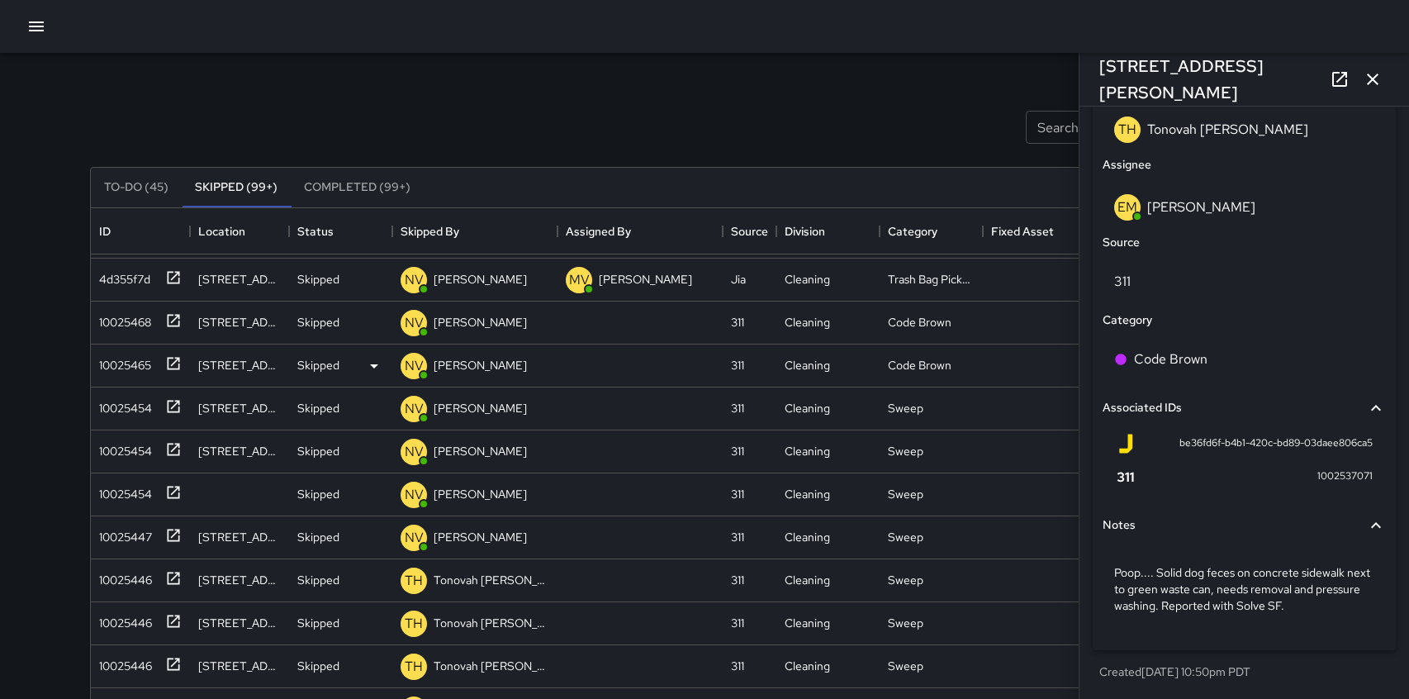
scroll to position [182, 0]
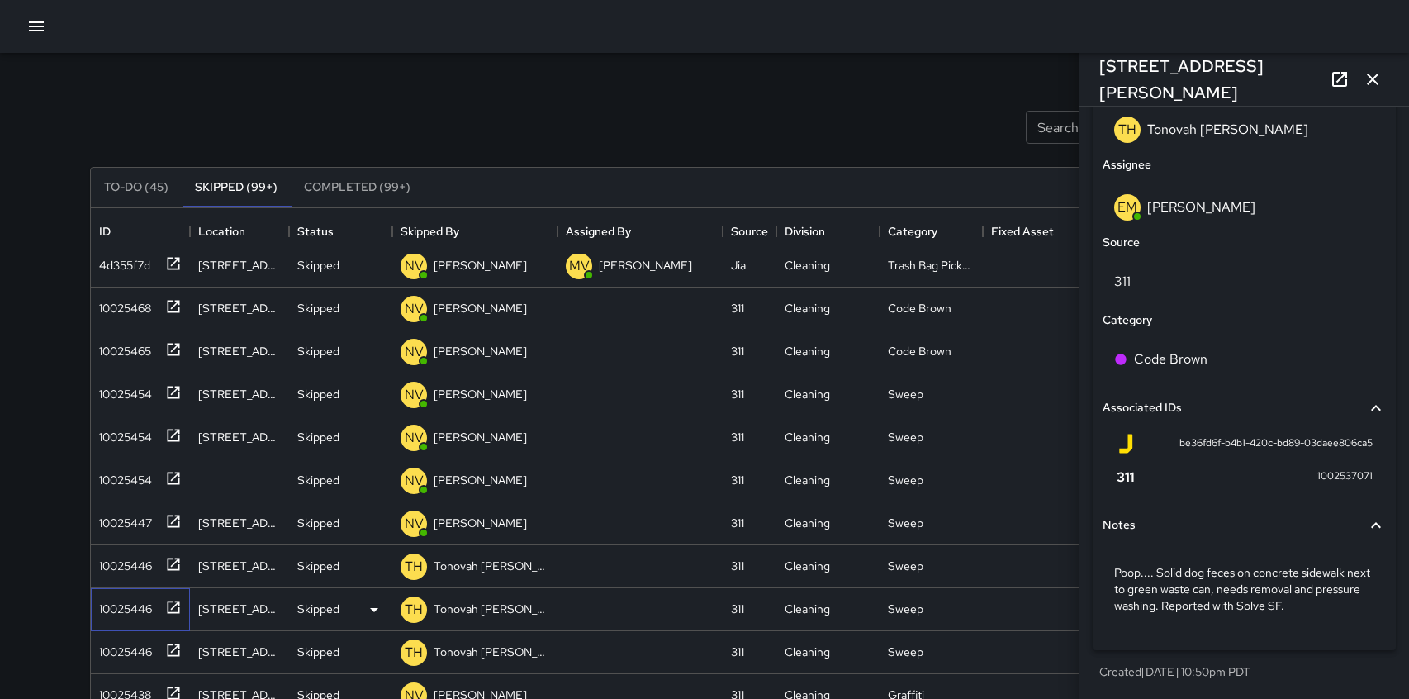
click at [171, 604] on icon at bounding box center [173, 607] width 17 height 17
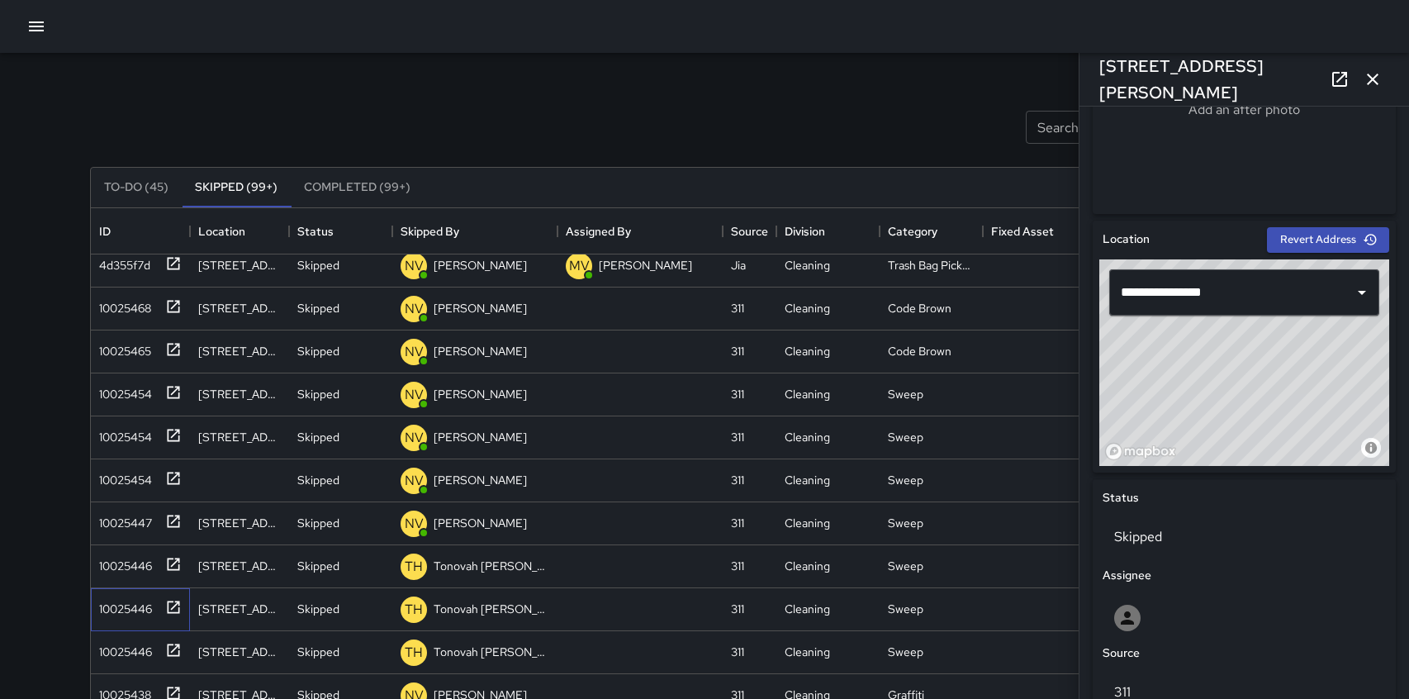
scroll to position [403, 0]
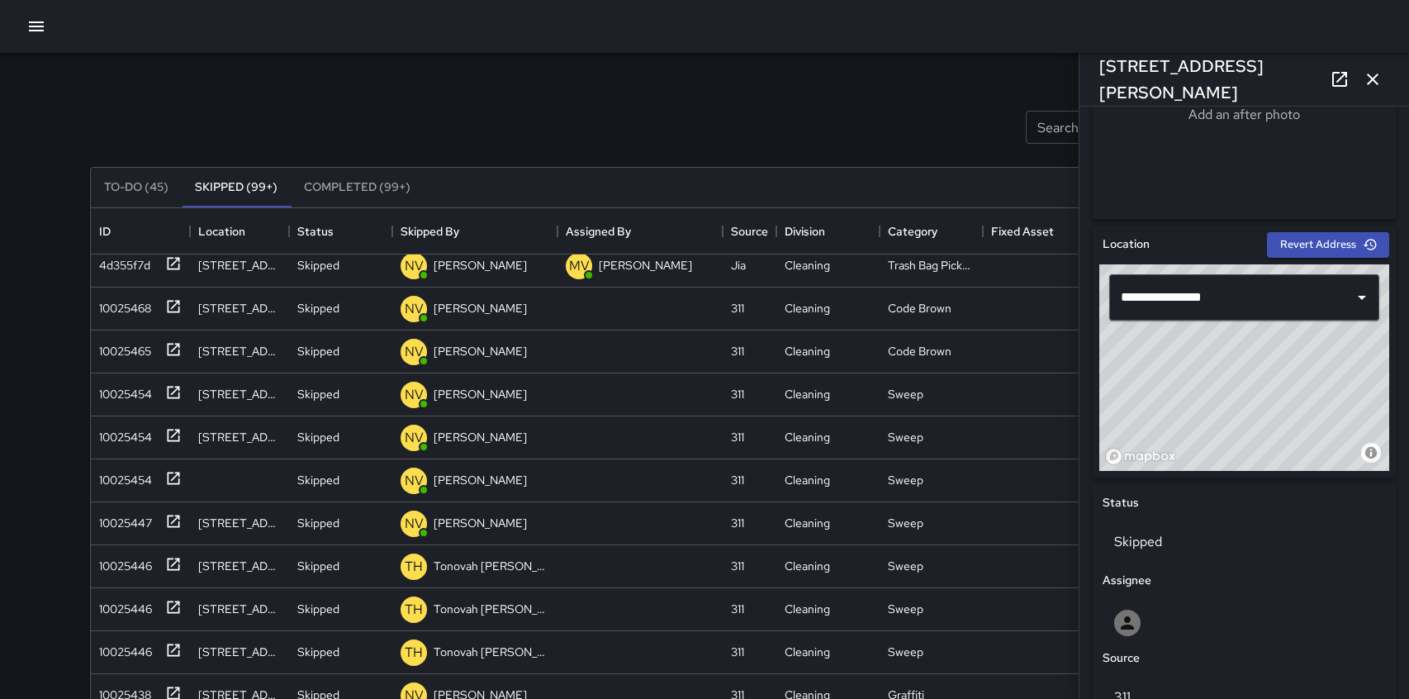
click at [139, 184] on button "To-Do (45)" at bounding box center [136, 188] width 91 height 40
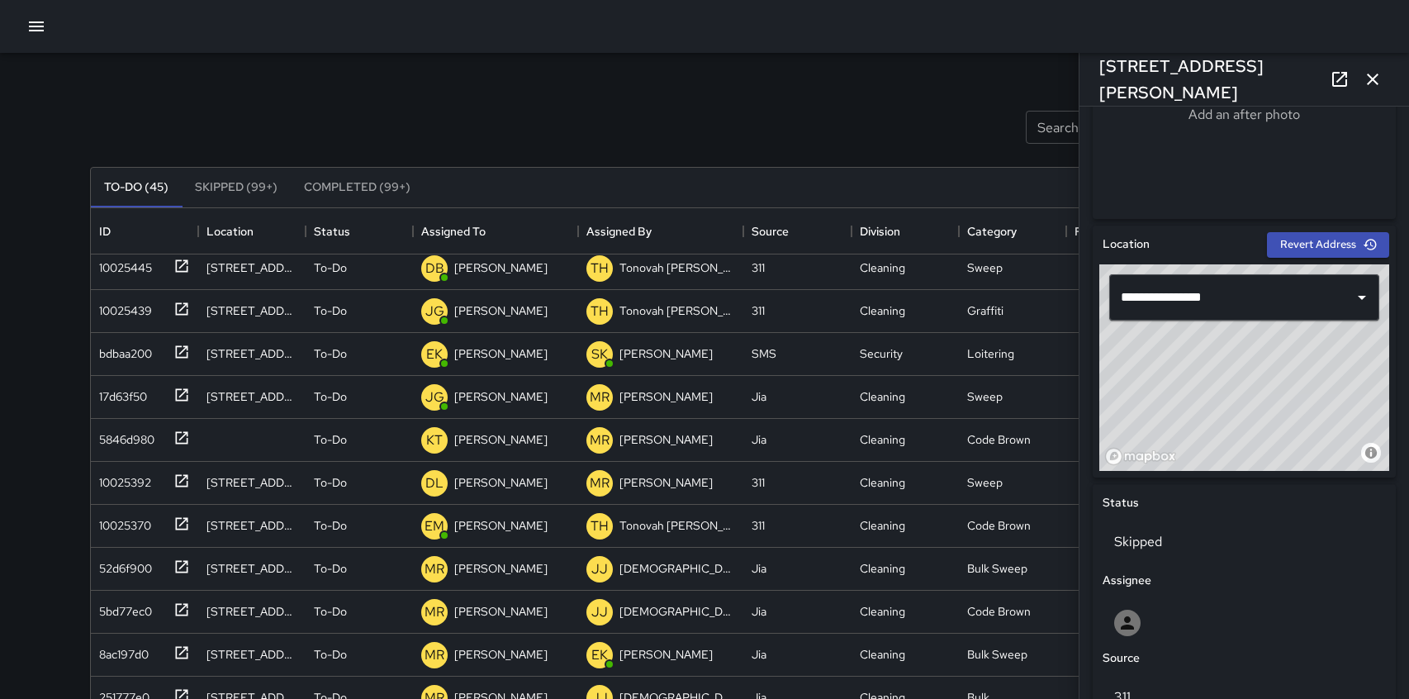
scroll to position [696, 0]
